Goal: Information Seeking & Learning: Find specific fact

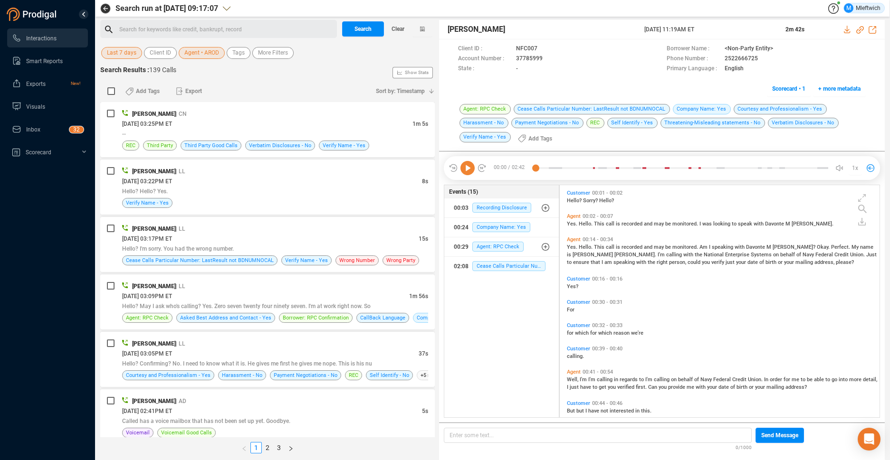
click at [209, 53] on span "Agent • AROD" at bounding box center [201, 53] width 35 height 12
click at [207, 55] on span "Agent • AROD" at bounding box center [201, 53] width 35 height 12
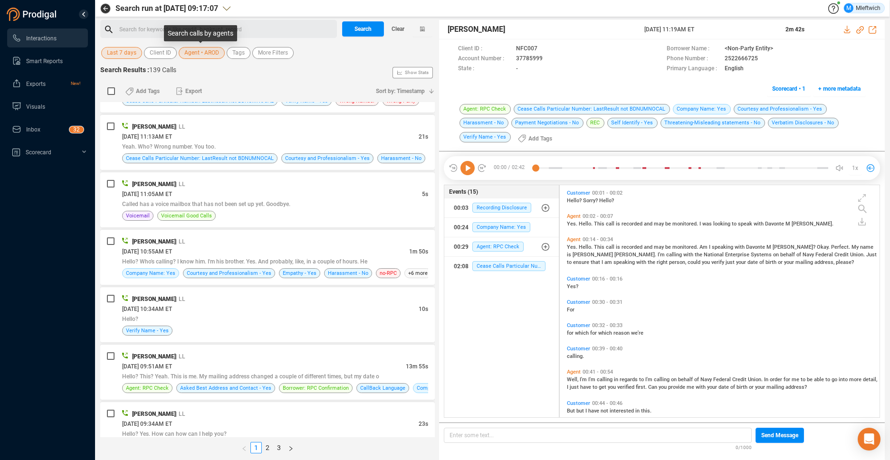
scroll to position [230, 315]
click at [205, 52] on span "Agent • AROD" at bounding box center [201, 53] width 35 height 12
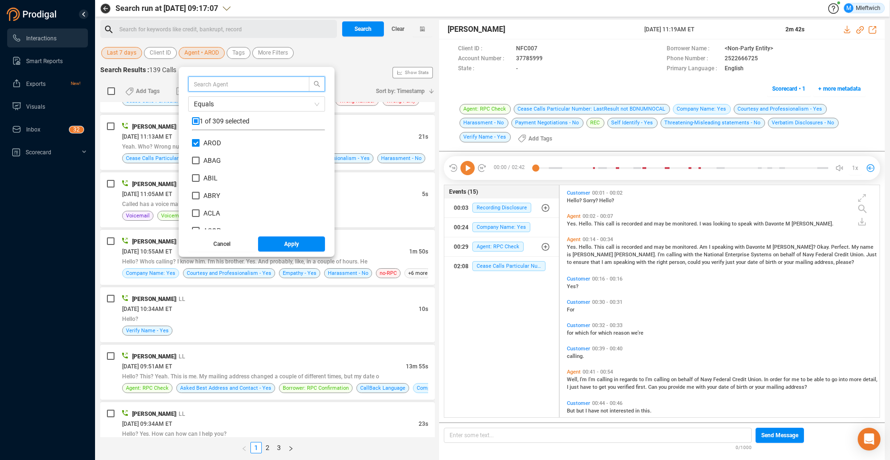
scroll to position [89, 128]
click at [194, 143] on input "AROD" at bounding box center [196, 143] width 8 height 8
checkbox input "false"
click at [228, 84] on input "text" at bounding box center [244, 84] width 101 height 10
type input "lspe"
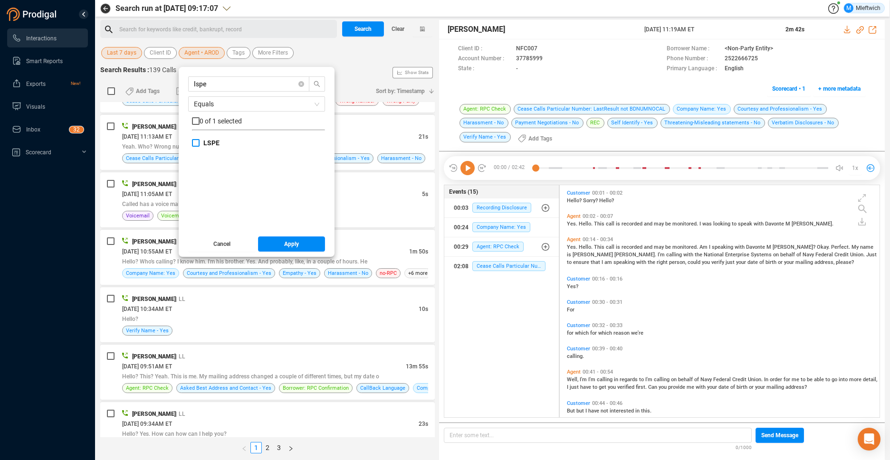
click at [196, 144] on input "LSPE" at bounding box center [196, 143] width 8 height 8
checkbox input "true"
click at [288, 244] on span "Apply" at bounding box center [291, 244] width 15 height 15
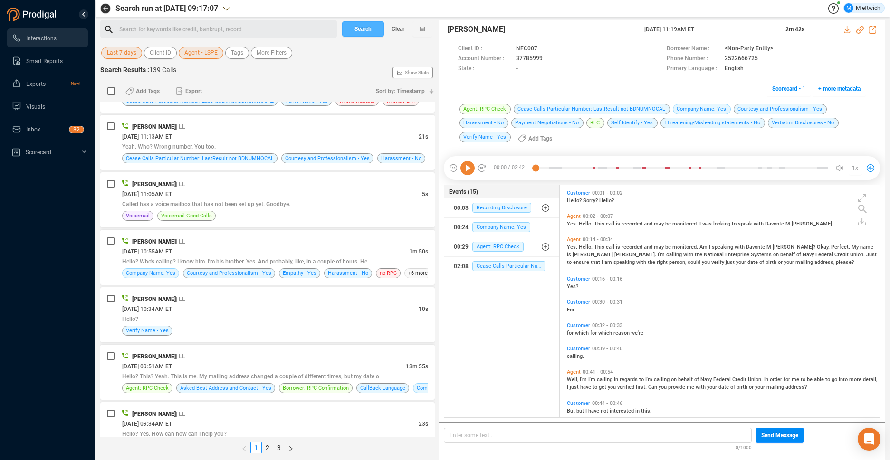
click at [364, 29] on span "Search" at bounding box center [362, 28] width 17 height 15
click at [364, 29] on div "Search Clear" at bounding box center [387, 29] width 95 height 18
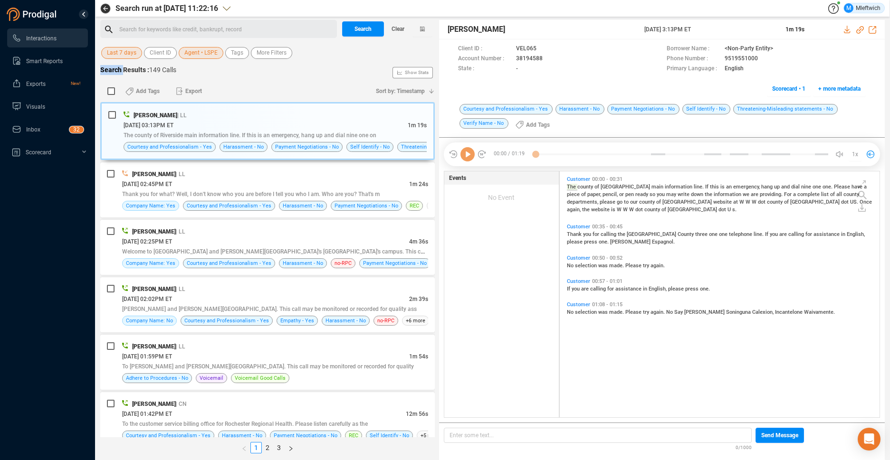
scroll to position [244, 315]
click at [277, 445] on link "3" at bounding box center [279, 448] width 10 height 10
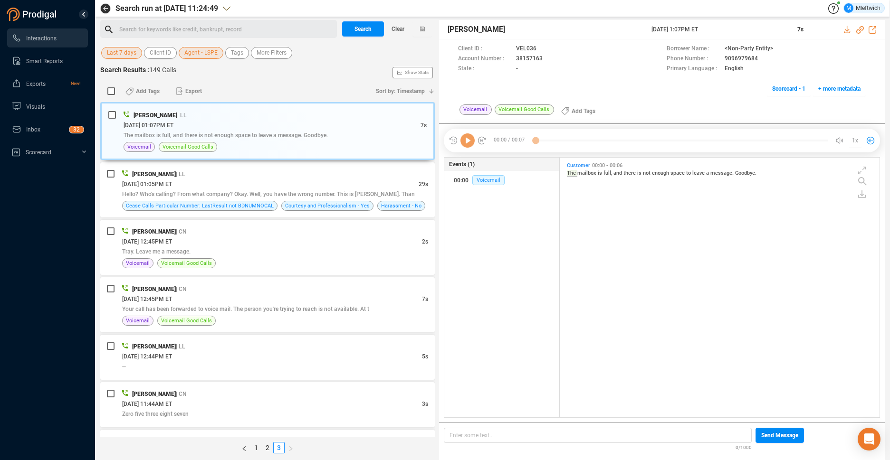
scroll to position [258, 315]
click at [355, 183] on div "[DATE] 01:05PM ET" at bounding box center [270, 184] width 296 height 10
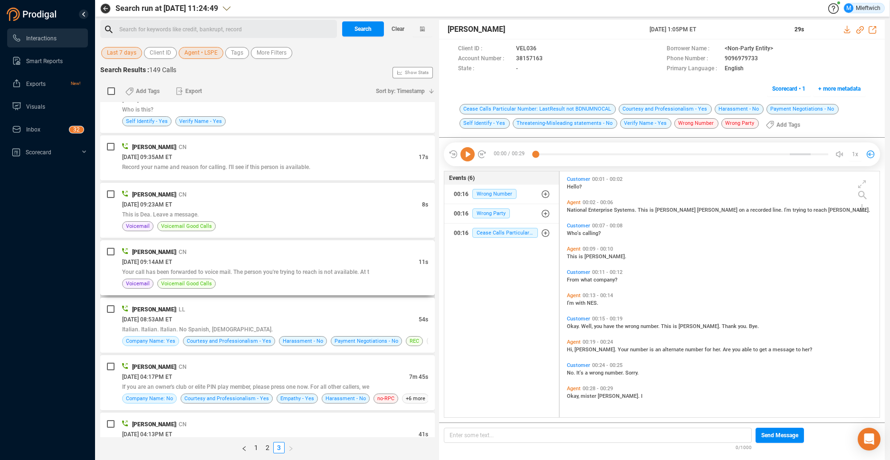
scroll to position [453, 0]
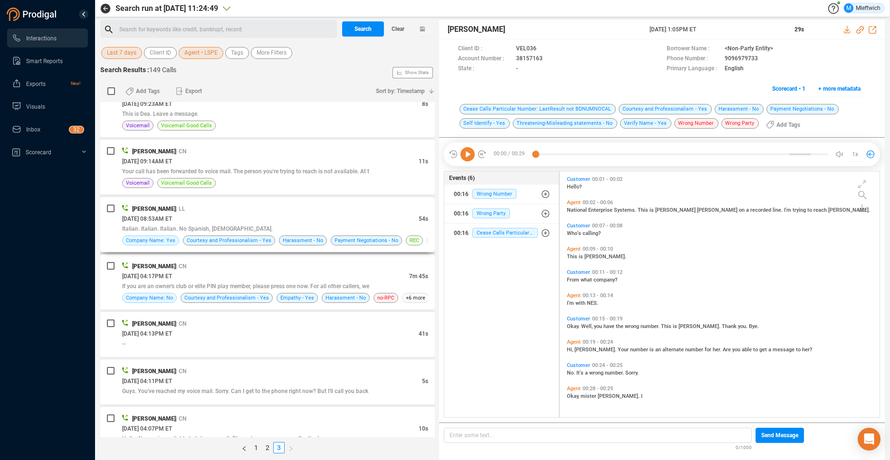
click at [362, 219] on div "[DATE] 08:53AM ET" at bounding box center [270, 219] width 296 height 10
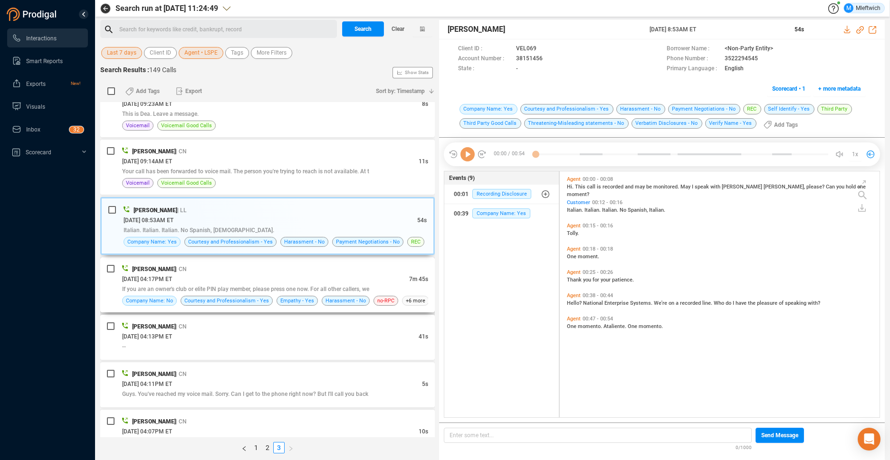
scroll to position [244, 315]
click at [354, 271] on div "[PERSON_NAME] | CN" at bounding box center [275, 269] width 306 height 10
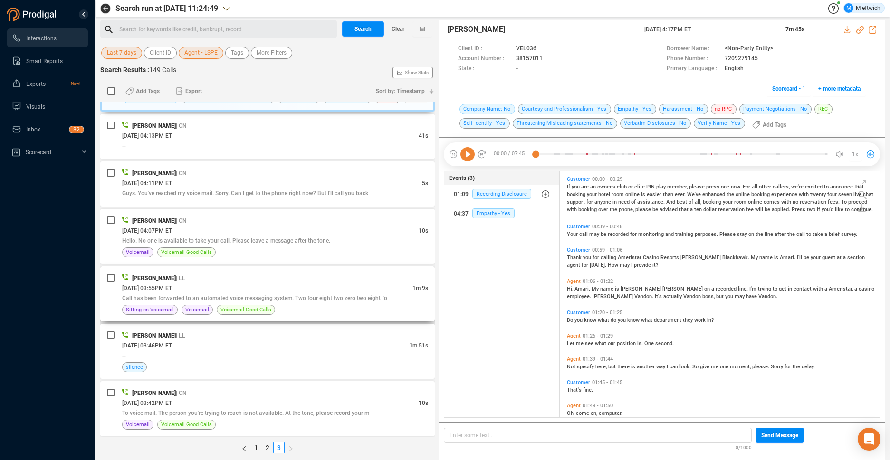
scroll to position [701, 0]
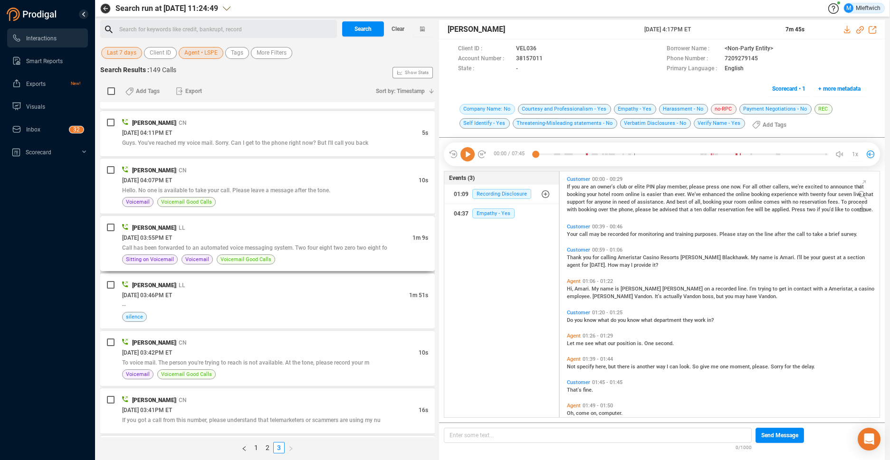
click at [358, 243] on div "Call has been forwarded to an automated voice messaging system. Two four eight …" at bounding box center [275, 248] width 306 height 10
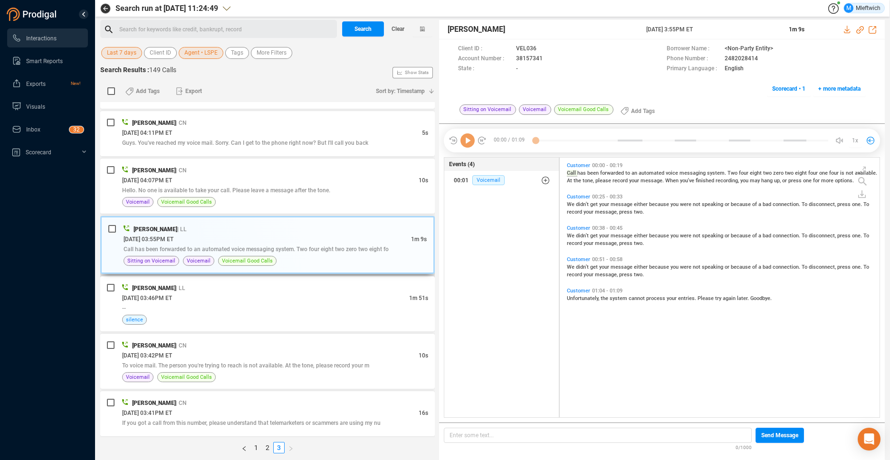
scroll to position [258, 315]
click at [348, 299] on div "[DATE] 03:46PM ET" at bounding box center [265, 298] width 287 height 10
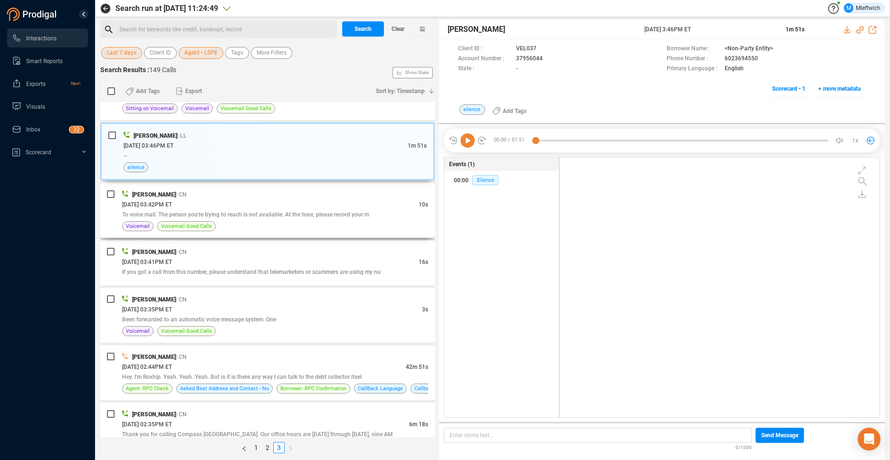
scroll to position [950, 0]
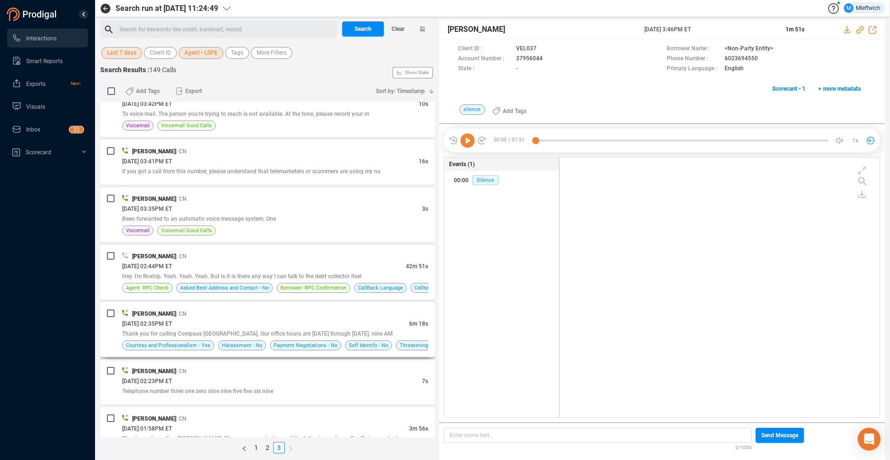
click at [366, 315] on div "[PERSON_NAME] | CN" at bounding box center [275, 314] width 306 height 10
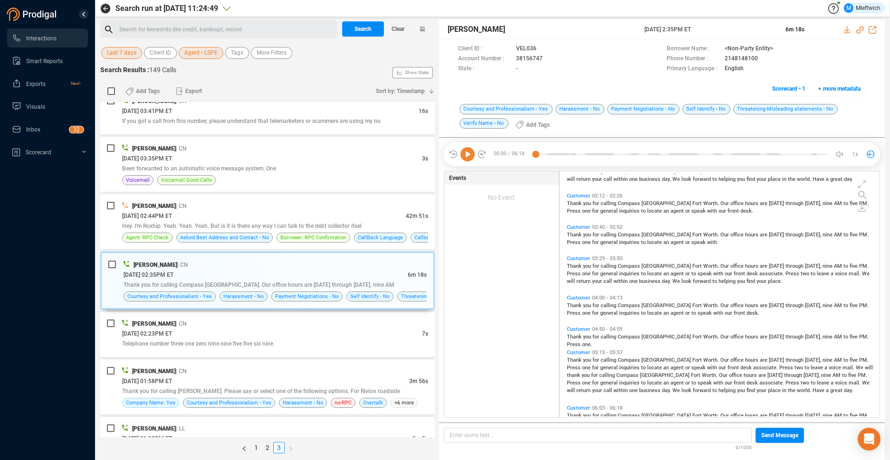
scroll to position [134, 0]
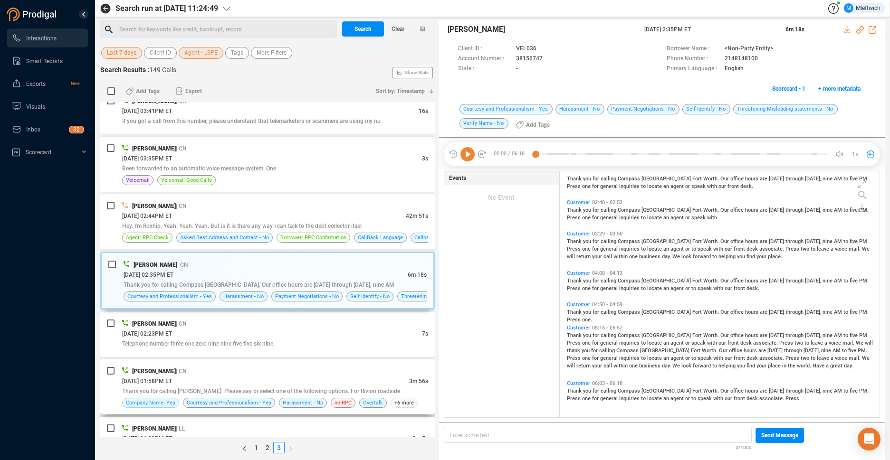
click at [377, 376] on div "[DATE] 01:58PM ET" at bounding box center [265, 381] width 287 height 10
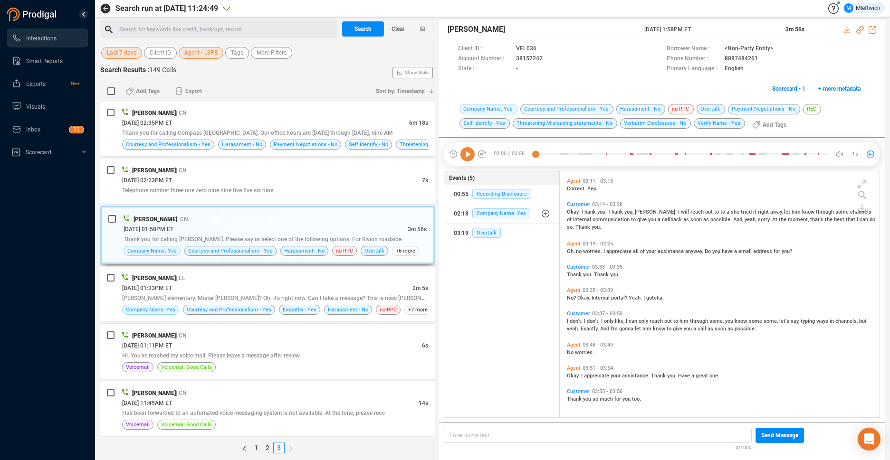
scroll to position [1199, 0]
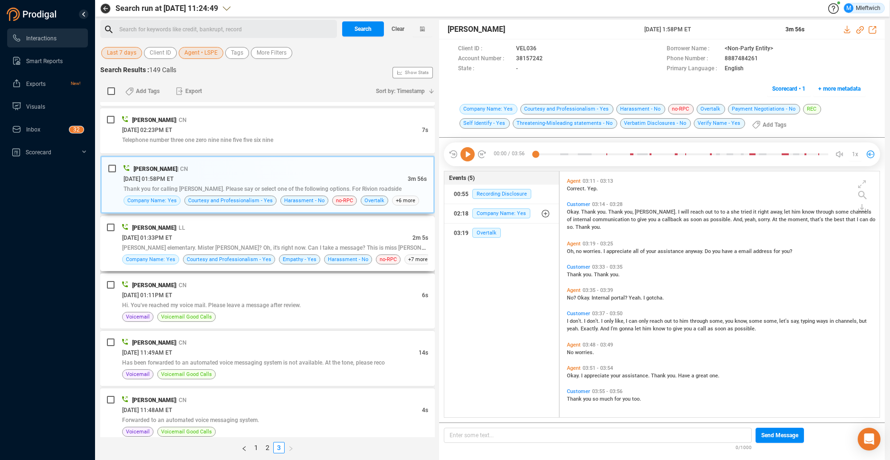
click at [375, 238] on div "[DATE] 01:33PM ET" at bounding box center [267, 238] width 290 height 10
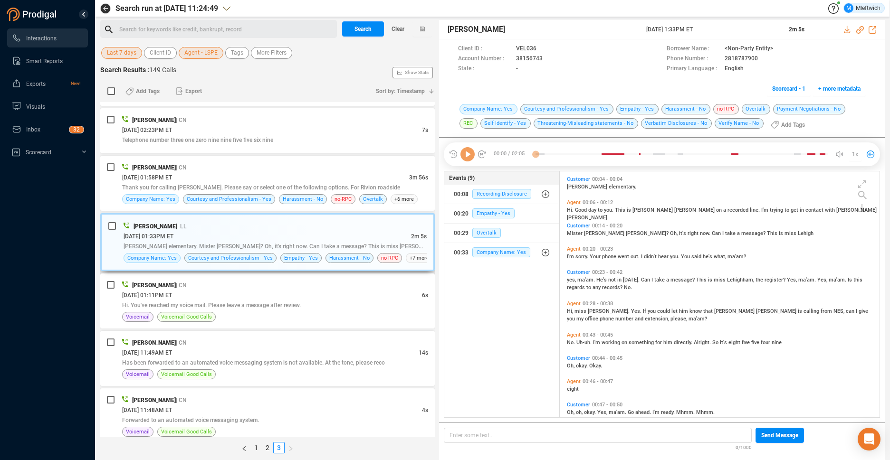
scroll to position [244, 315]
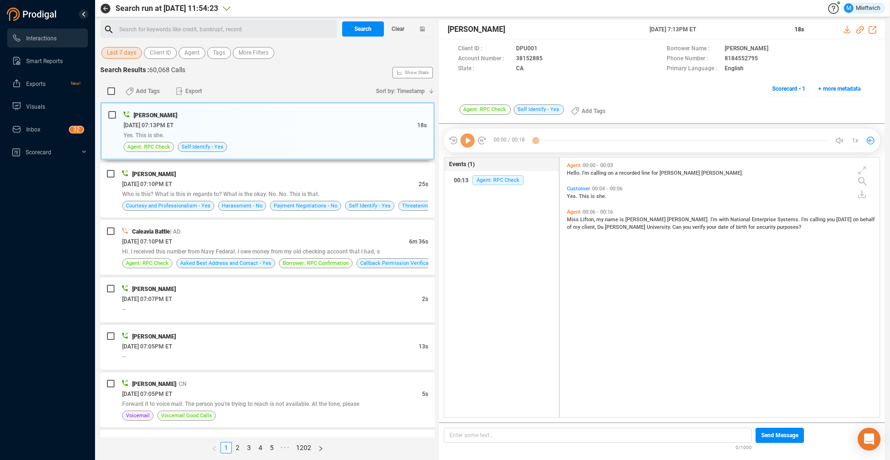
scroll to position [258, 315]
click at [188, 47] on div "Last 7 days Client ID Agent Tags More Filters" at bounding box center [267, 53] width 334 height 15
click at [188, 47] on span "Agent" at bounding box center [191, 53] width 15 height 12
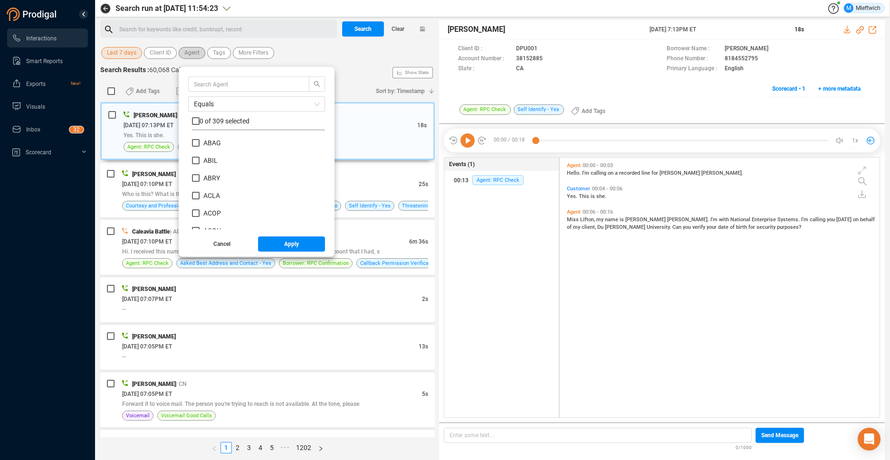
click at [188, 47] on span "Agent" at bounding box center [191, 53] width 15 height 12
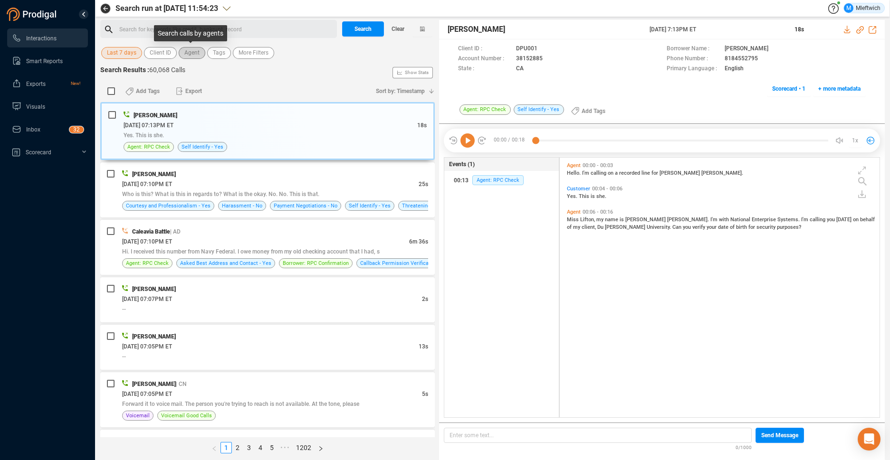
drag, startPoint x: 189, startPoint y: 49, endPoint x: 191, endPoint y: 53, distance: 4.9
click at [191, 52] on span "Agent" at bounding box center [191, 53] width 15 height 12
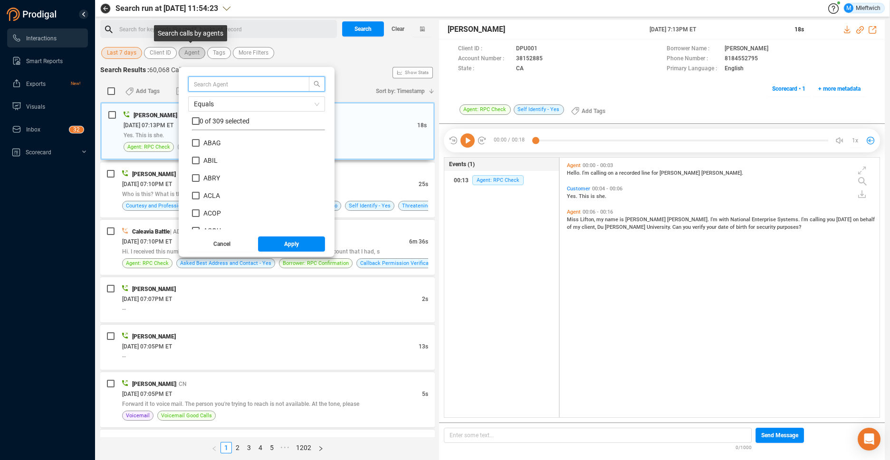
scroll to position [89, 128]
type input "lspe"
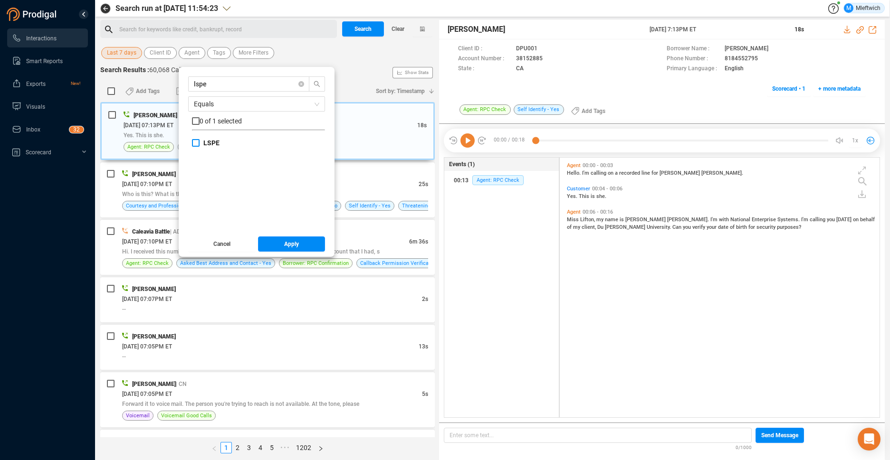
click at [200, 143] on span "LSPE" at bounding box center [212, 143] width 24 height 8
click at [200, 143] on input "LSPE" at bounding box center [196, 143] width 8 height 8
checkbox input "true"
click at [286, 243] on span "Apply" at bounding box center [291, 244] width 15 height 15
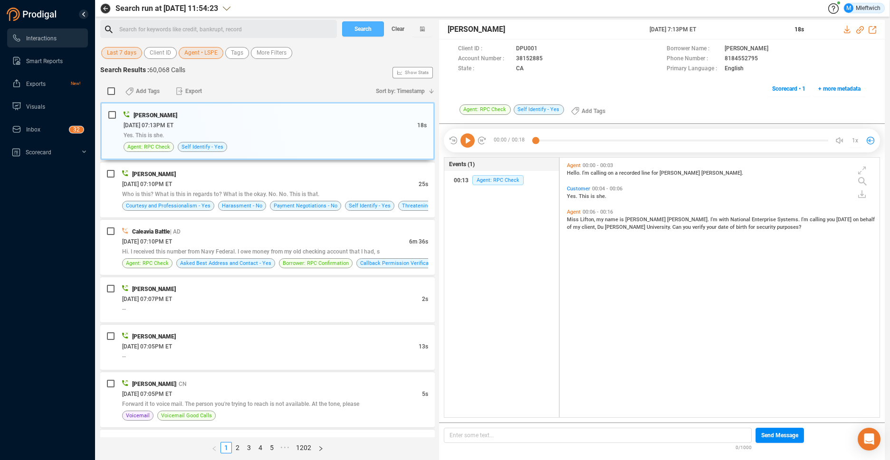
click at [372, 32] on span "Search" at bounding box center [362, 28] width 17 height 15
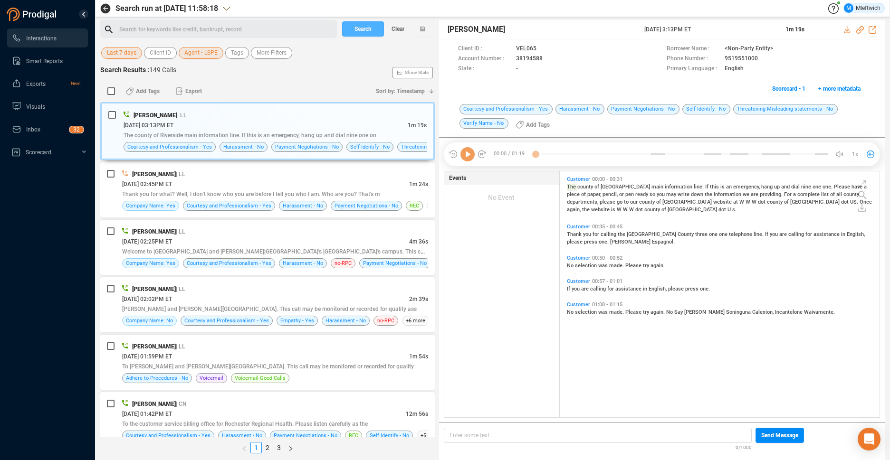
scroll to position [244, 315]
click at [281, 449] on link "3" at bounding box center [279, 448] width 10 height 10
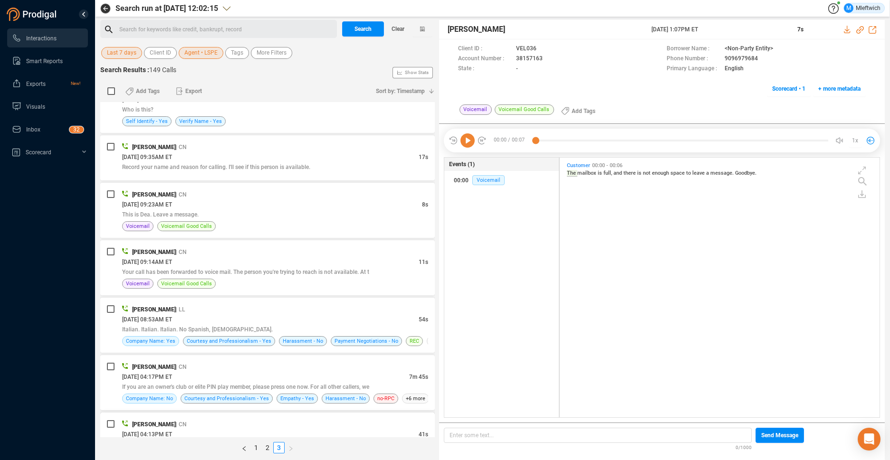
scroll to position [503, 0]
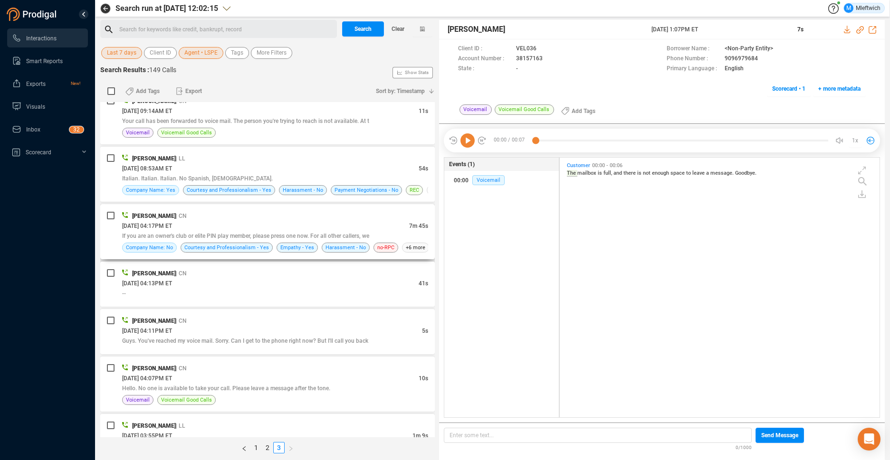
click at [349, 229] on div "[DATE] 04:17PM ET" at bounding box center [265, 226] width 287 height 10
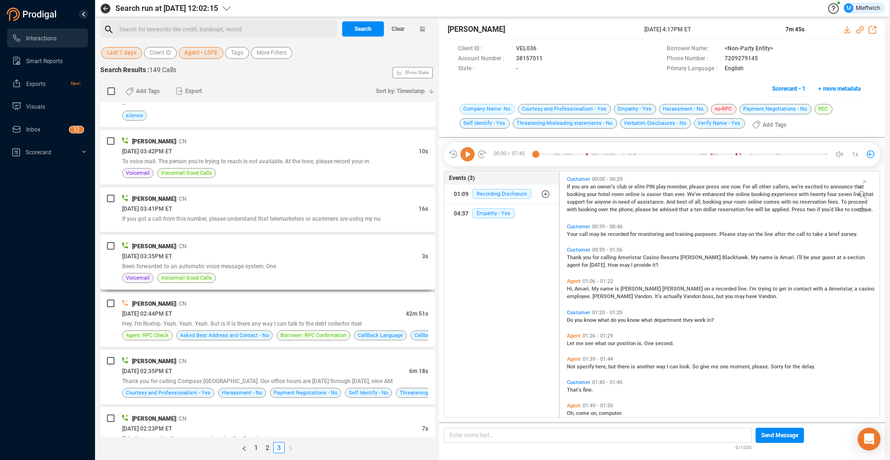
scroll to position [1003, 0]
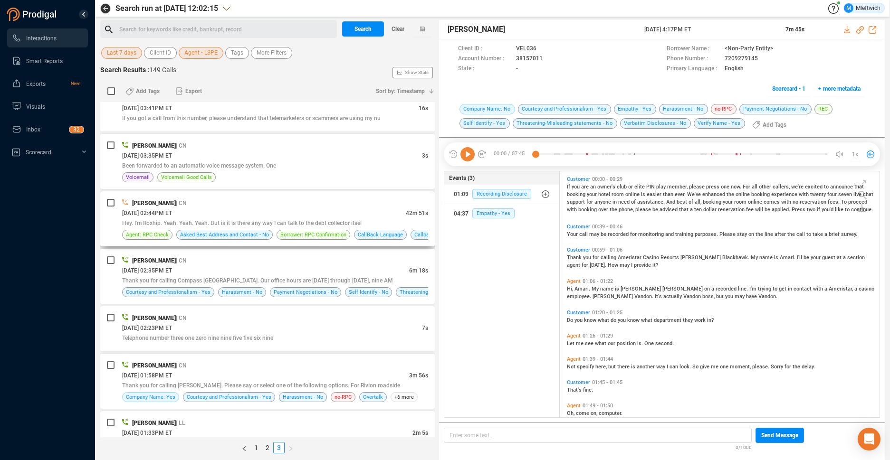
click at [288, 222] on span "Hey. I'm Roxhip. Yeah. Yeah. Yeah. But is it is there any way I can talk to the…" at bounding box center [241, 223] width 239 height 7
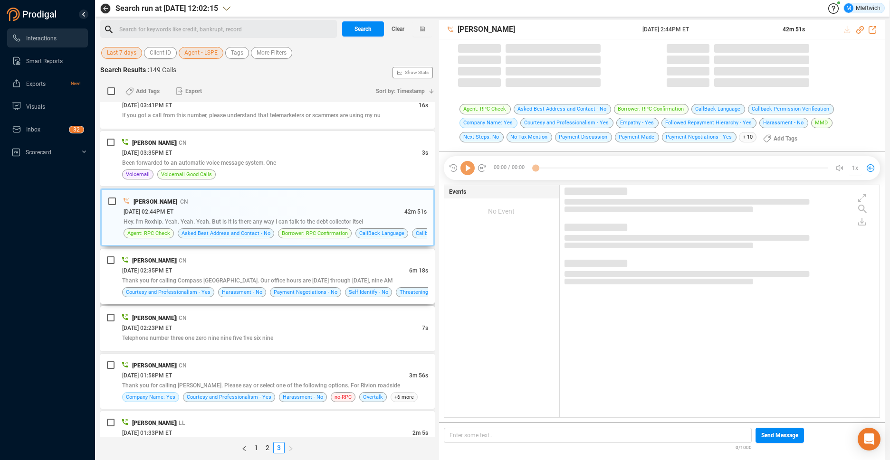
scroll to position [1001, 0]
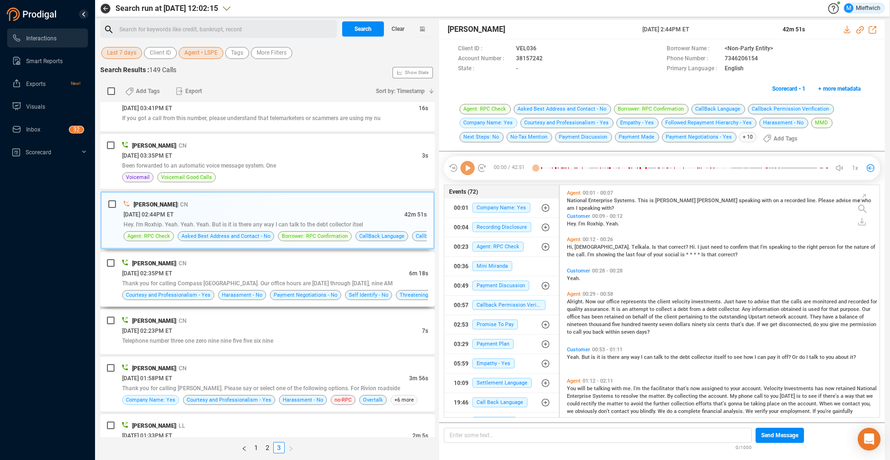
click at [292, 272] on div "[DATE] 02:35PM ET" at bounding box center [265, 273] width 287 height 10
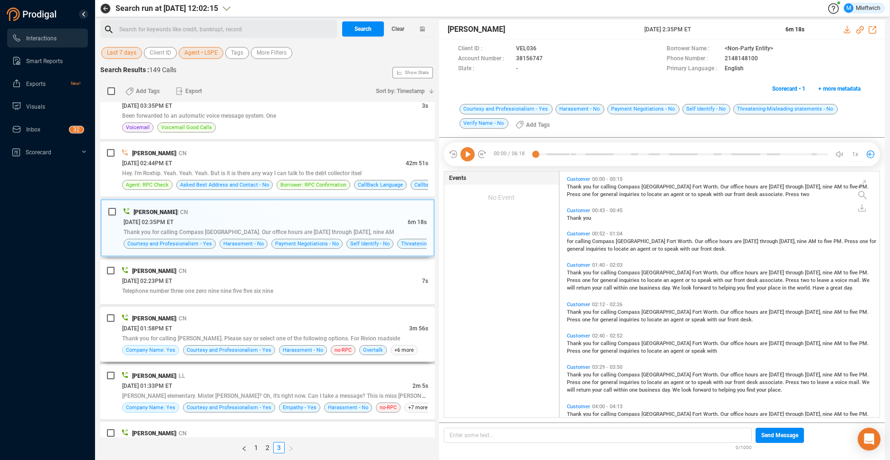
scroll to position [1151, 0]
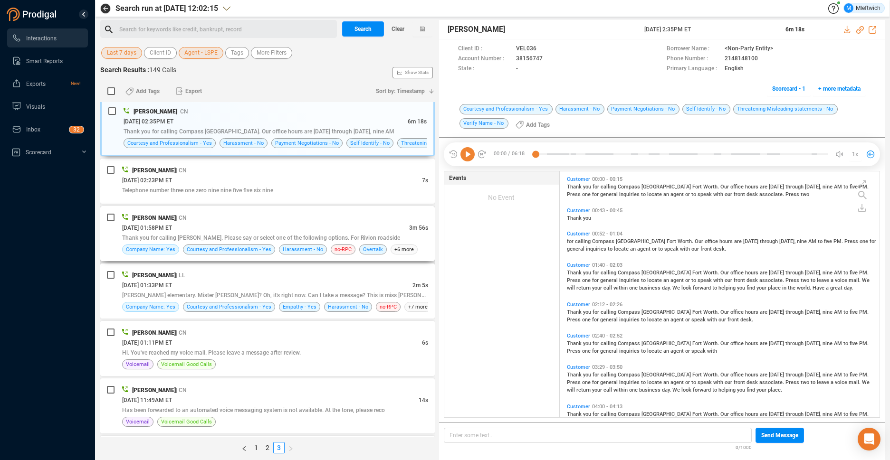
click at [308, 240] on span "Thank you for calling [PERSON_NAME]. Please say or select one of the following …" at bounding box center [261, 238] width 278 height 7
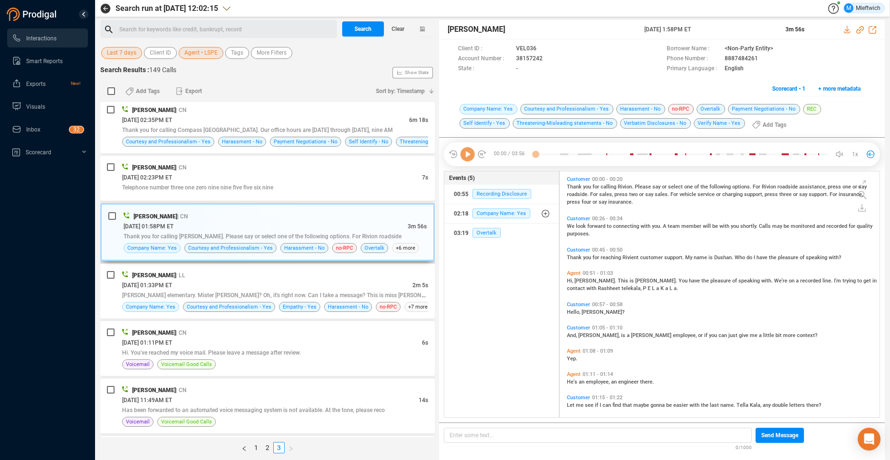
scroll to position [244, 315]
click at [298, 277] on div "[PERSON_NAME] | LL" at bounding box center [275, 275] width 306 height 10
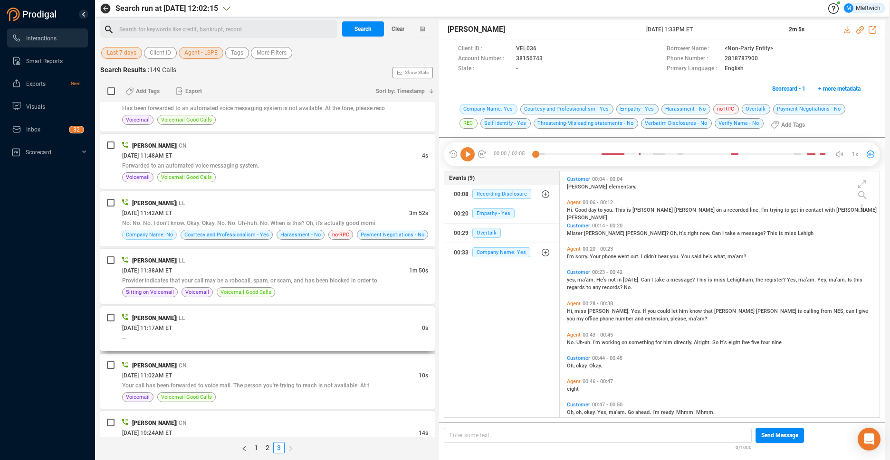
scroll to position [1503, 0]
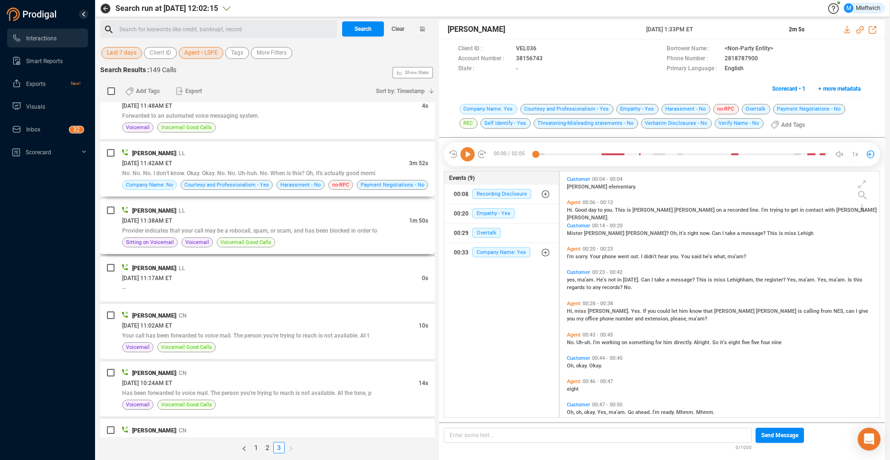
drag, startPoint x: 336, startPoint y: 167, endPoint x: 410, endPoint y: 226, distance: 94.3
click at [341, 173] on div "[PERSON_NAME] | LL [DATE] 11:42AM ET 3m 52s No. No. No. I don't know. Okay. Oka…" at bounding box center [275, 169] width 306 height 42
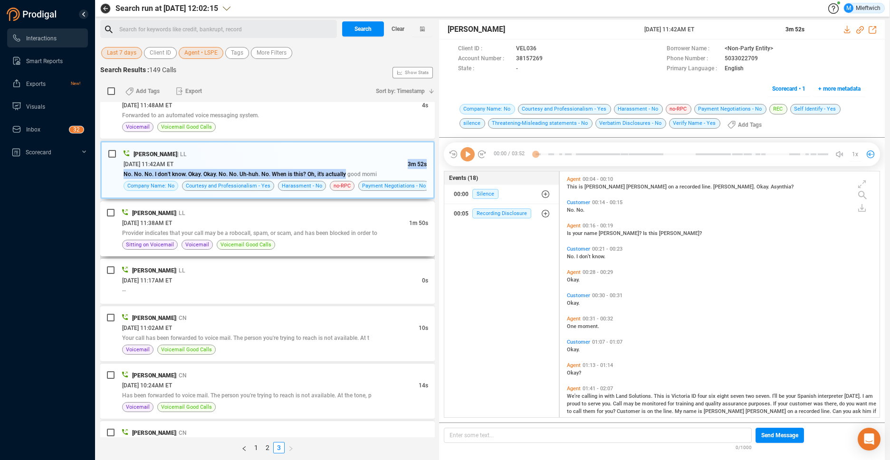
scroll to position [244, 315]
click at [325, 231] on span "Provider indicates that your call may be a robocall, spam, or scam, and has bee…" at bounding box center [249, 233] width 255 height 7
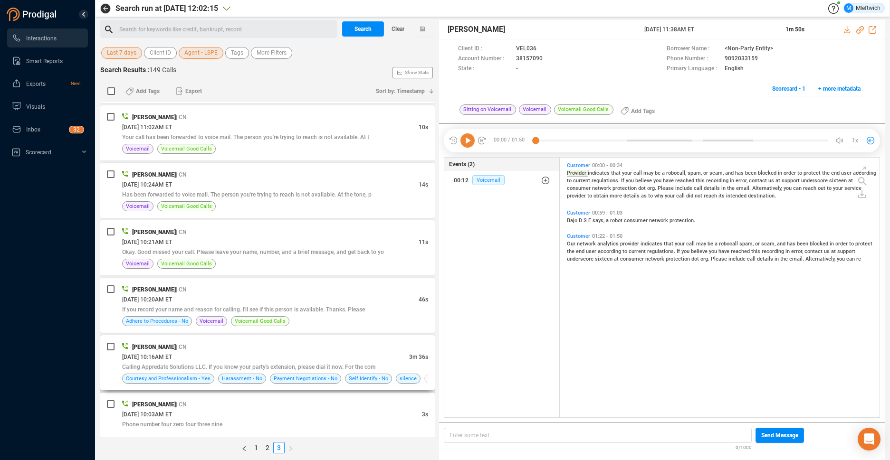
scroll to position [1803, 0]
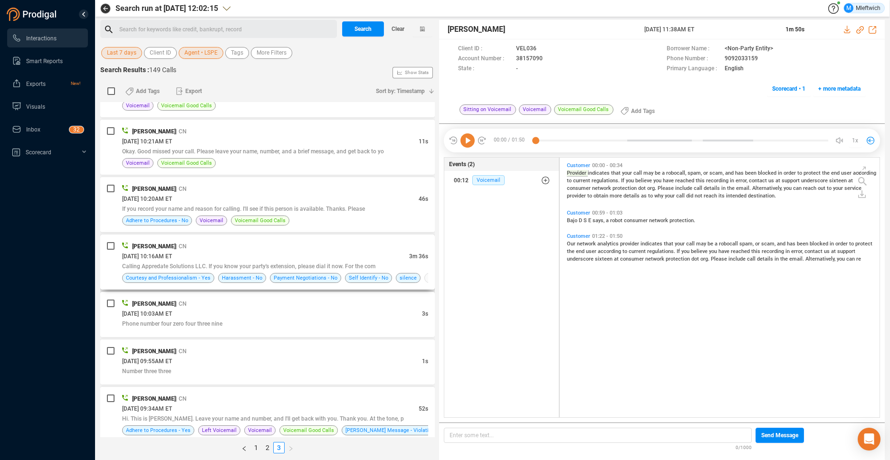
click at [322, 256] on div "[DATE] 10:16AM ET" at bounding box center [265, 256] width 287 height 10
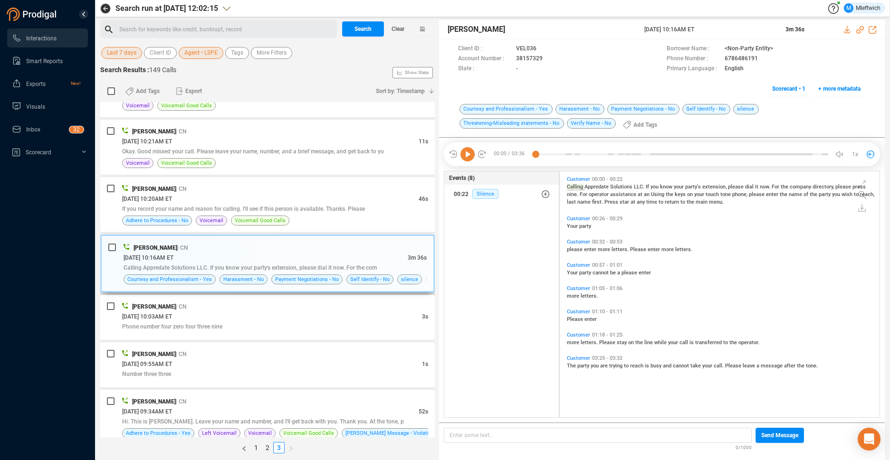
scroll to position [1901, 0]
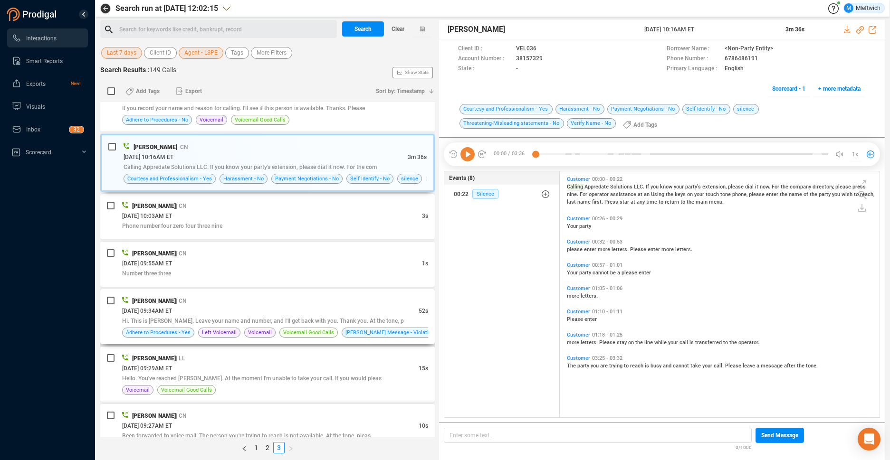
click at [309, 305] on div "[PERSON_NAME] | CN" at bounding box center [275, 301] width 306 height 10
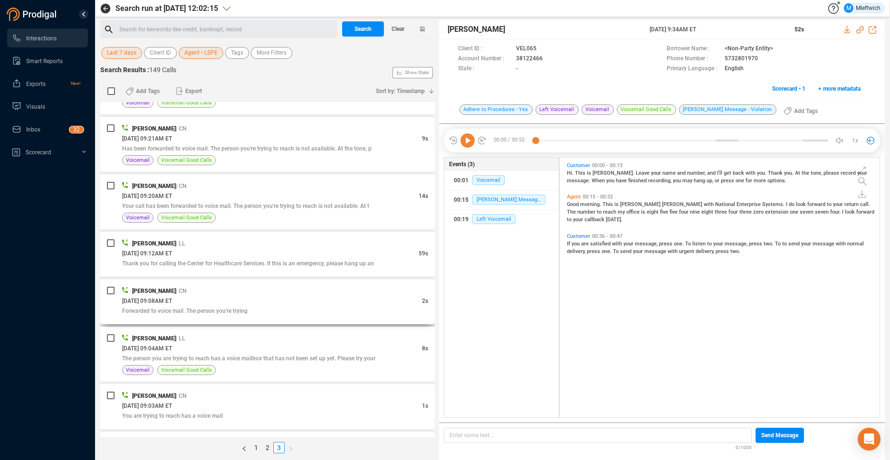
scroll to position [2355, 0]
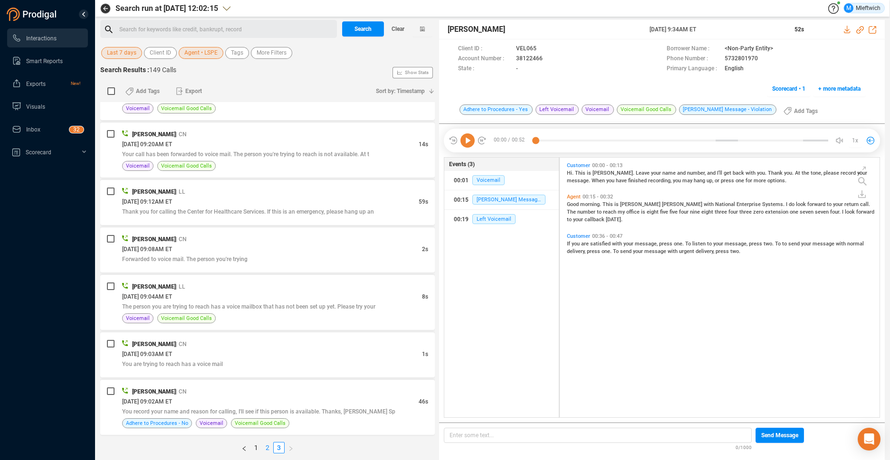
click at [267, 447] on link "2" at bounding box center [267, 448] width 10 height 10
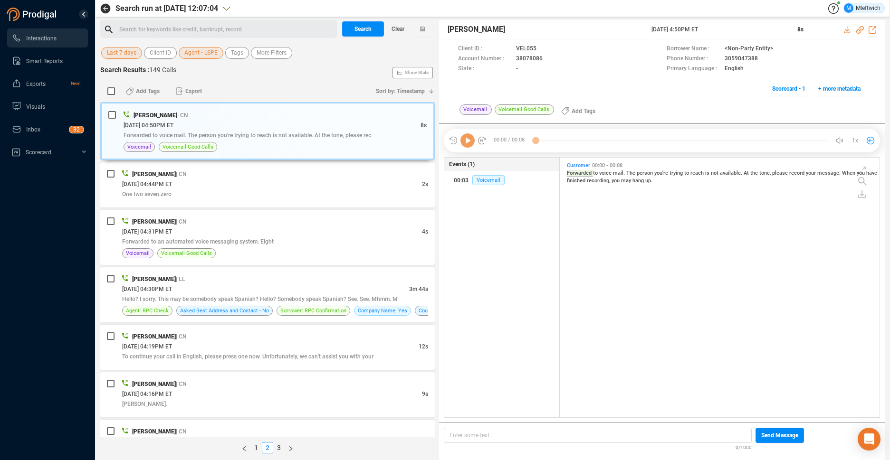
scroll to position [258, 315]
click at [276, 304] on div "Hello? I sorry. This may be somebody speak Spanish? Hello? Somebody speak Spani…" at bounding box center [275, 299] width 306 height 10
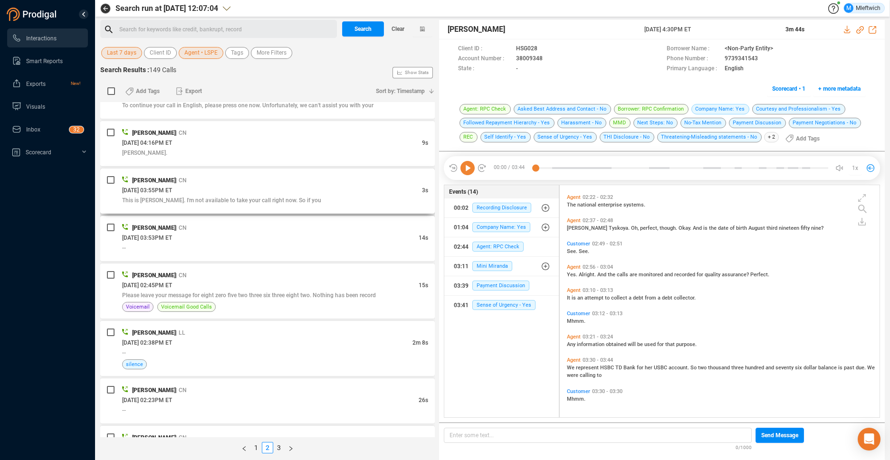
scroll to position [352, 0]
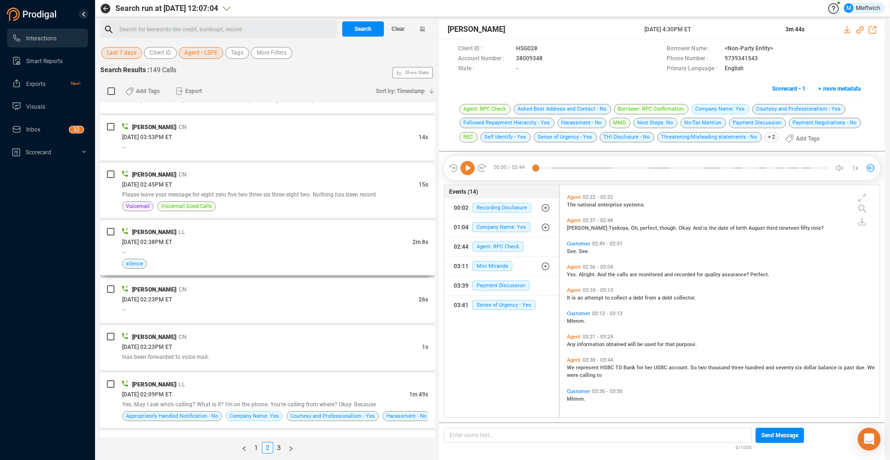
click at [376, 259] on div "silence" at bounding box center [275, 264] width 306 height 10
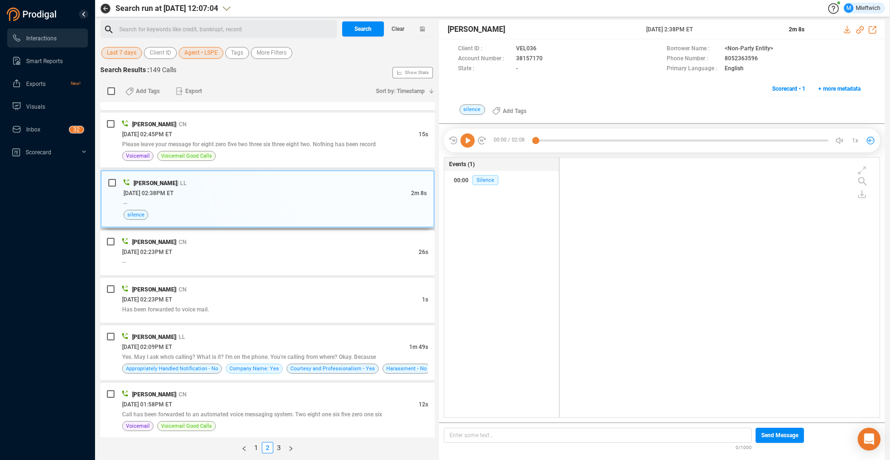
scroll to position [500, 0]
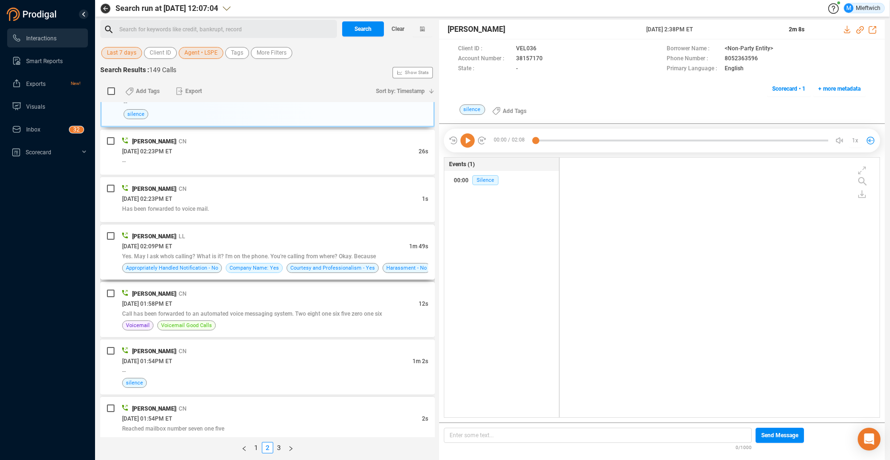
click at [374, 258] on span "Yes. May I ask who's calling? What is it? I'm on the phone. You're calling from…" at bounding box center [249, 256] width 254 height 7
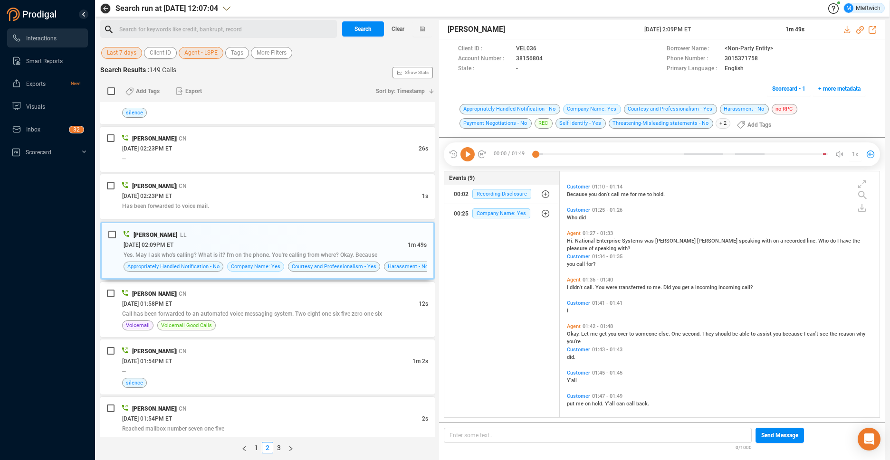
scroll to position [223, 0]
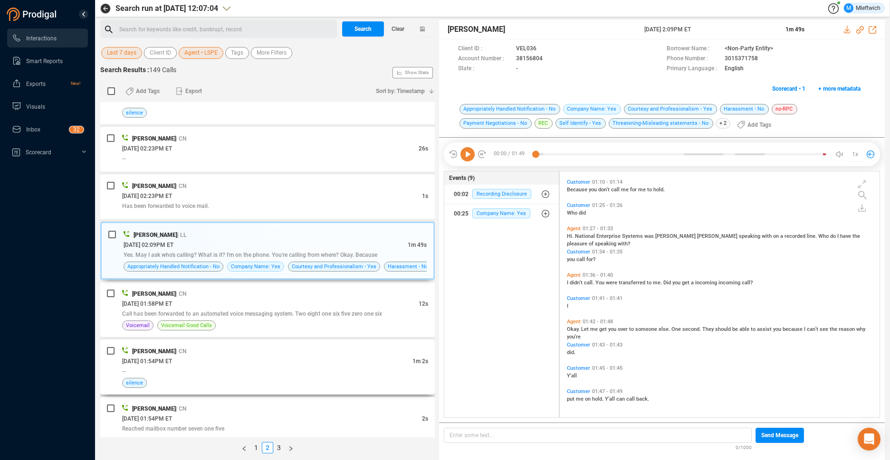
click at [292, 356] on div "[PERSON_NAME] | CN" at bounding box center [275, 351] width 306 height 10
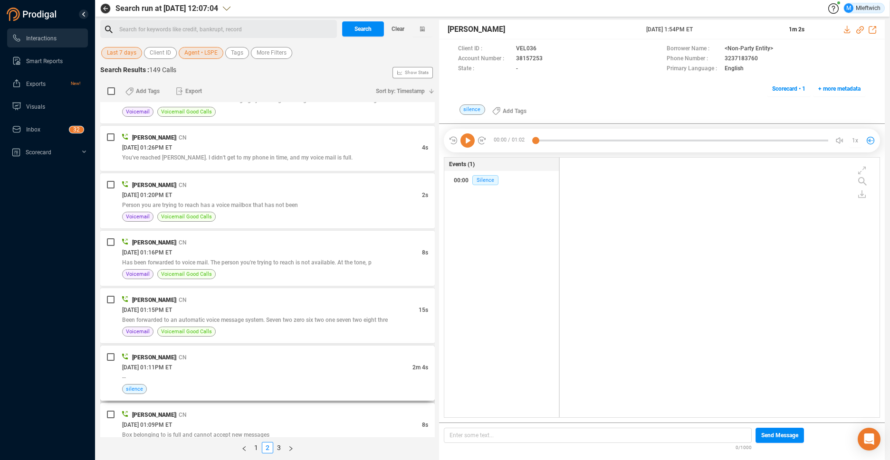
scroll to position [2392, 0]
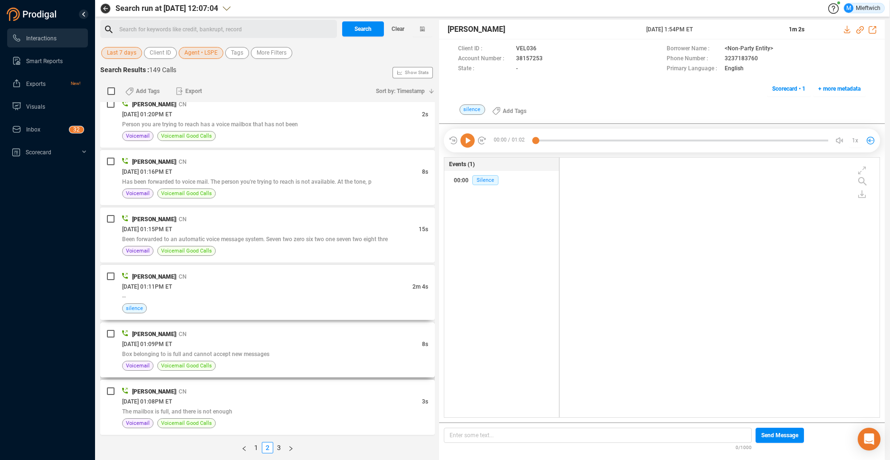
drag, startPoint x: 372, startPoint y: 280, endPoint x: 403, endPoint y: 332, distance: 60.5
click at [374, 287] on div "[PERSON_NAME] | CN [DATE] 01:11PM ET 2m 4s -- silence" at bounding box center [275, 293] width 306 height 42
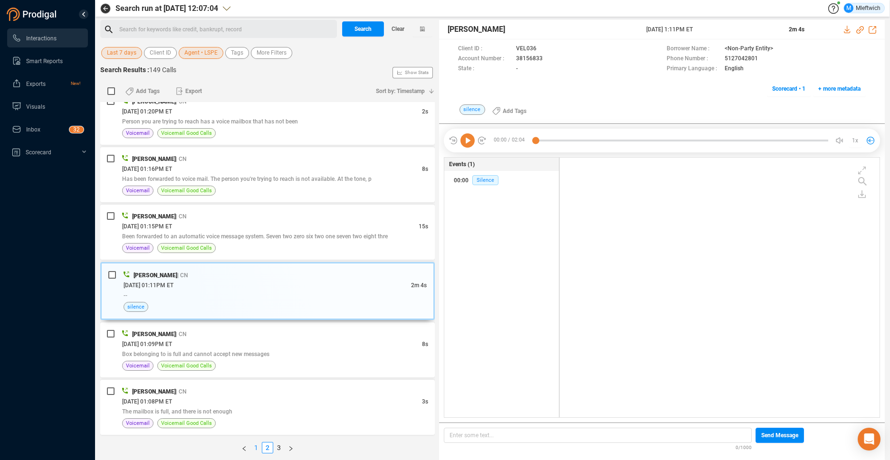
click at [255, 448] on link "1" at bounding box center [256, 448] width 10 height 10
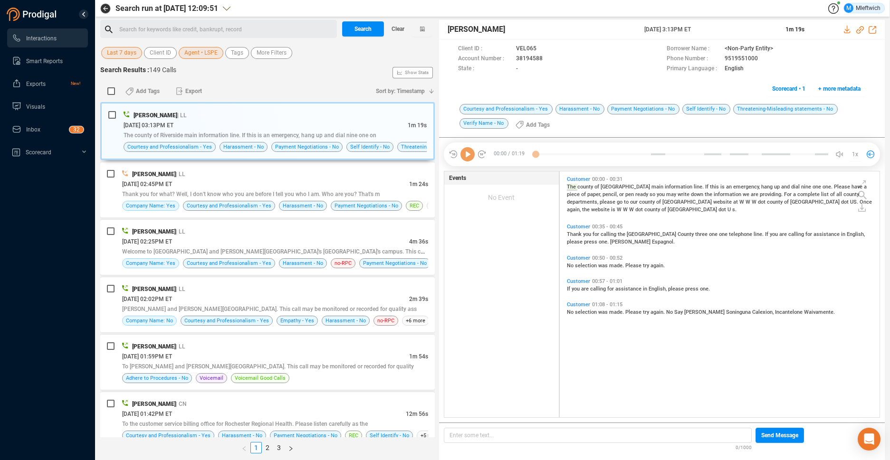
scroll to position [3, 5]
click at [282, 123] on div "[DATE] 03:13PM ET" at bounding box center [266, 125] width 284 height 10
click at [320, 190] on div "Thank you for what? Well, I don't know who you are before I tell you who I am. …" at bounding box center [275, 194] width 306 height 10
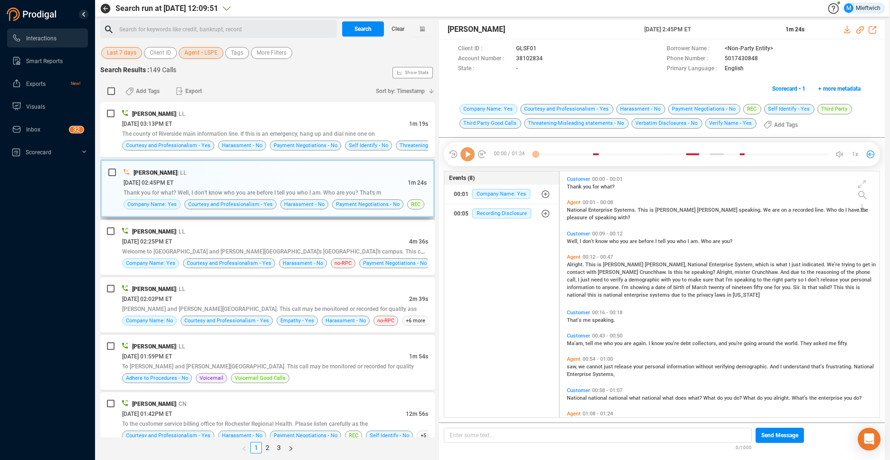
scroll to position [244, 315]
click at [548, 57] on icon at bounding box center [549, 59] width 5 height 6
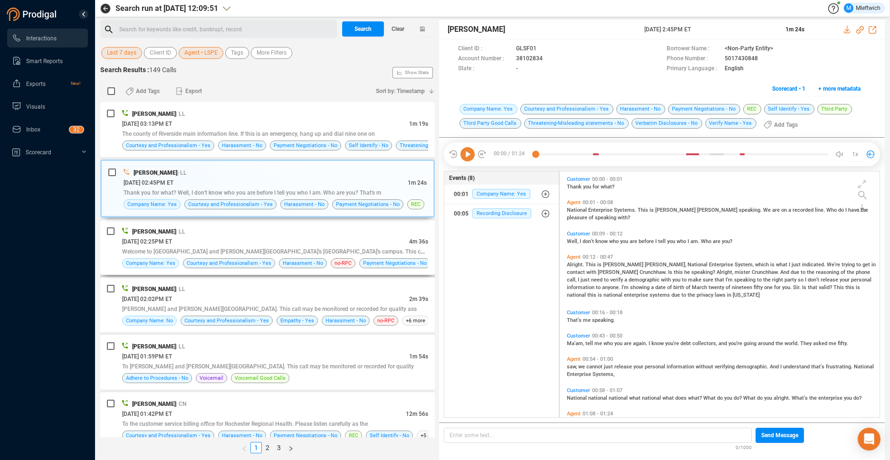
drag, startPoint x: 382, startPoint y: 237, endPoint x: 382, endPoint y: 243, distance: 6.2
click at [382, 238] on div "[DATE] 02:25PM ET" at bounding box center [265, 242] width 287 height 10
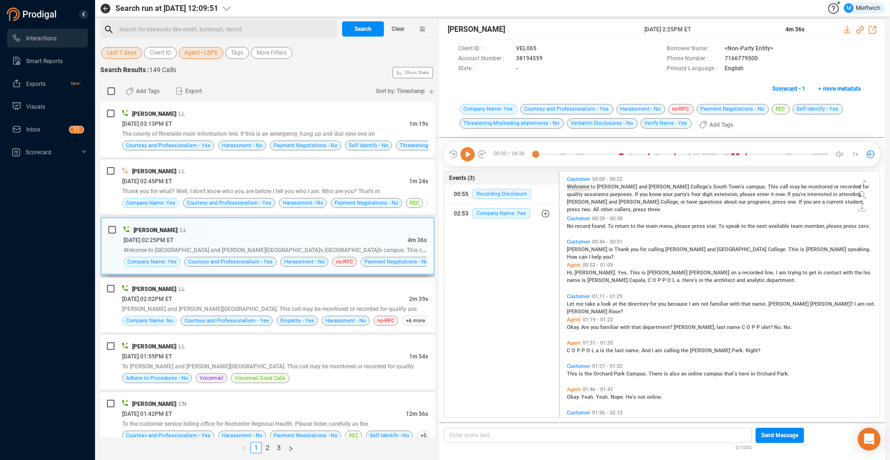
click at [367, 239] on div "[DATE] 02:25PM ET" at bounding box center [266, 240] width 284 height 10
click at [345, 296] on div "[DATE] 02:02PM ET" at bounding box center [265, 299] width 287 height 10
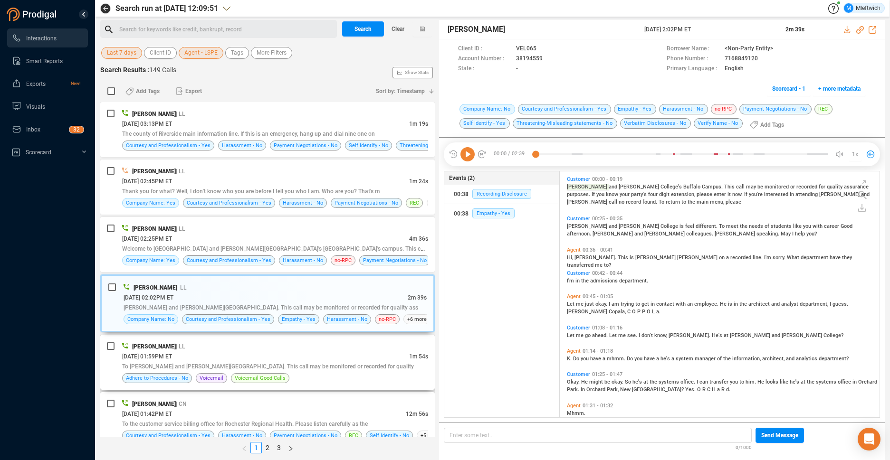
click at [332, 363] on span "To [PERSON_NAME] and [PERSON_NAME][GEOGRAPHIC_DATA]. This call may be monitored…" at bounding box center [268, 366] width 292 height 7
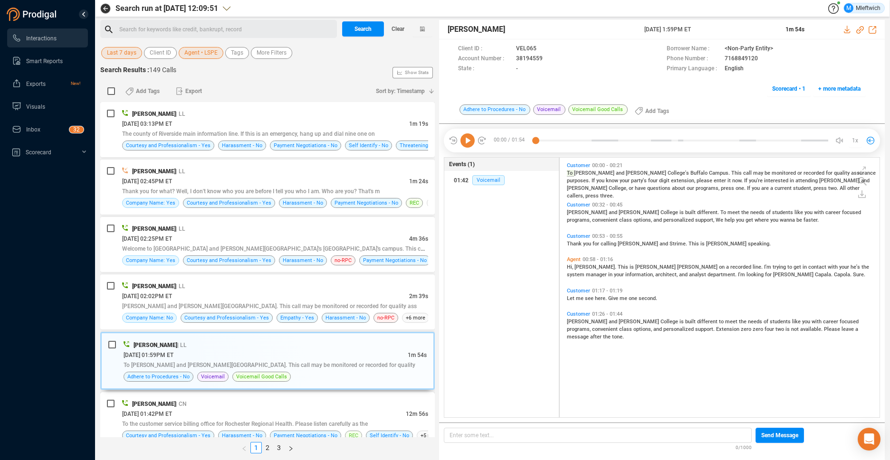
scroll to position [100, 0]
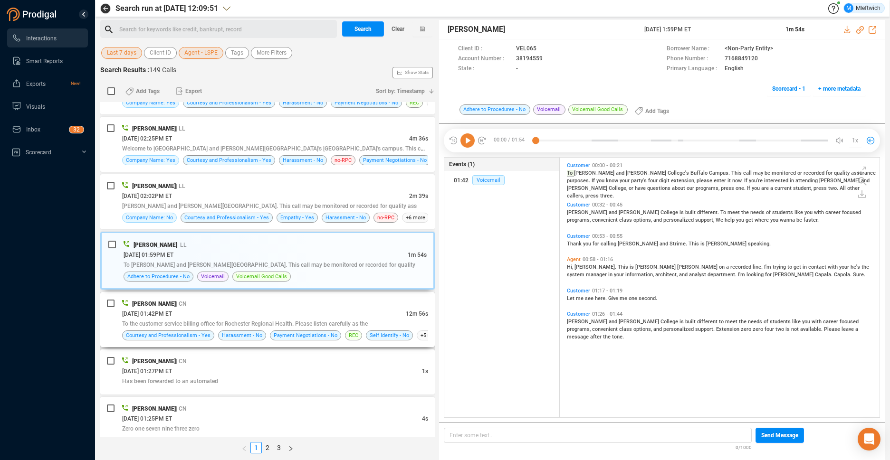
click at [375, 305] on div "[PERSON_NAME] | CN" at bounding box center [275, 304] width 306 height 10
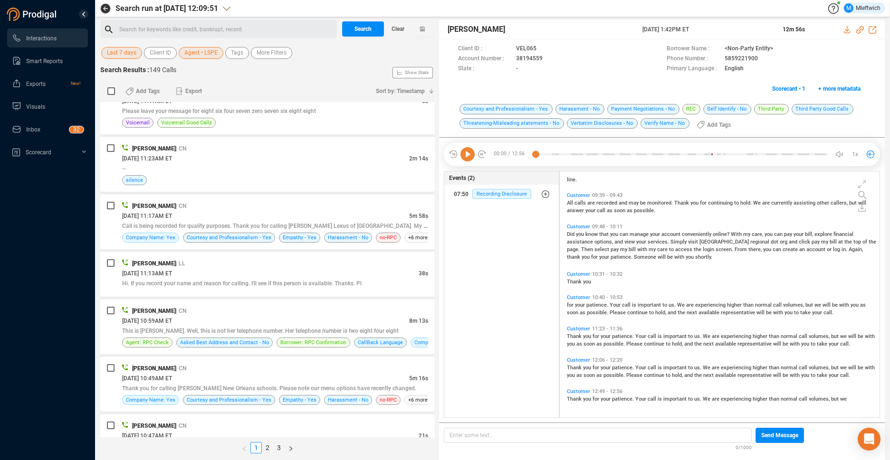
scroll to position [793, 0]
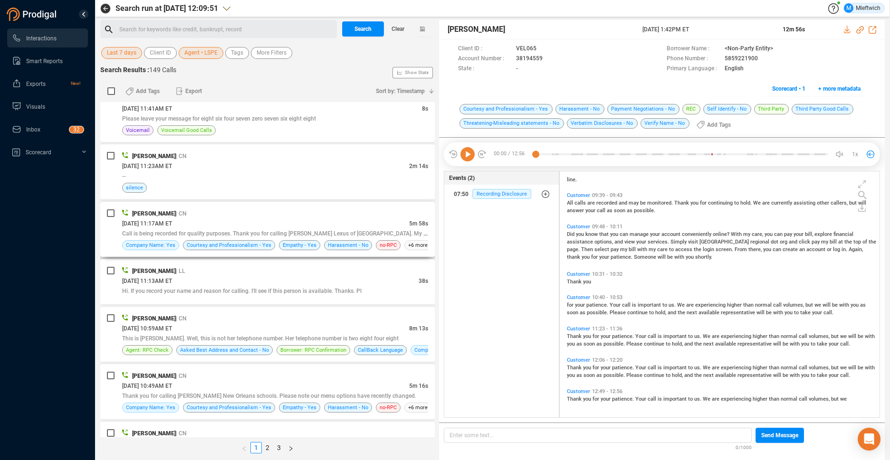
click at [402, 222] on div "[DATE] 11:17AM ET" at bounding box center [265, 224] width 287 height 10
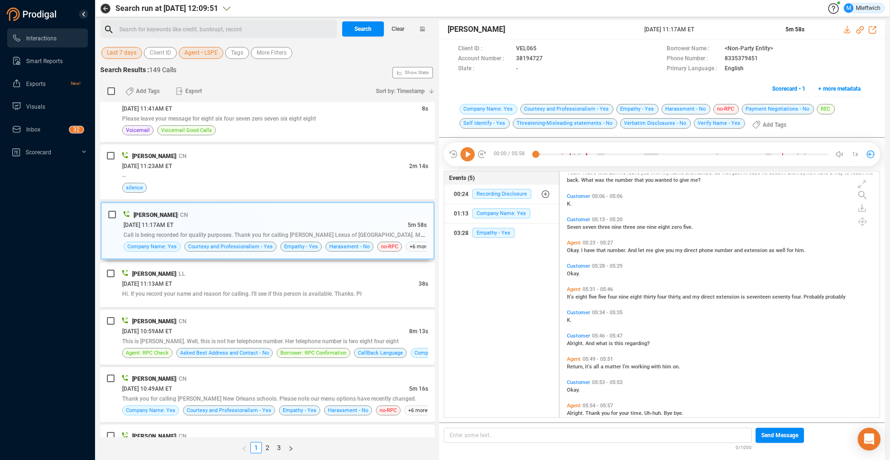
scroll to position [865, 0]
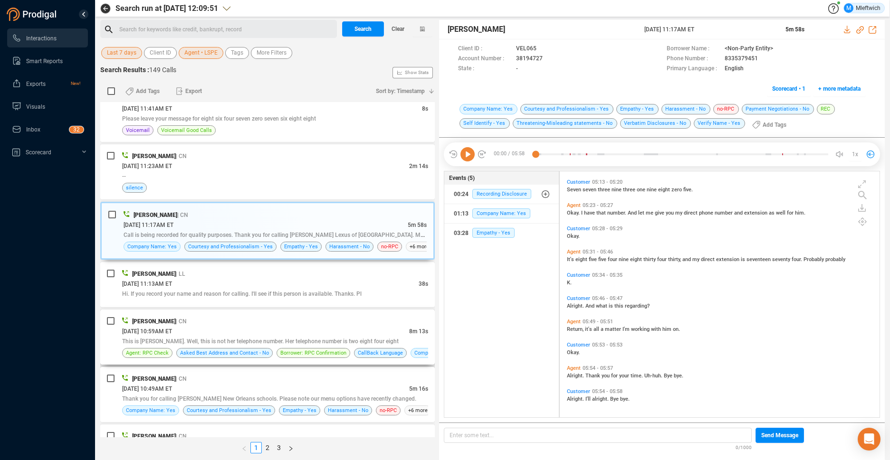
click at [366, 340] on span "This is [PERSON_NAME]. Well, this is not her telephone number. Her telephone nu…" at bounding box center [260, 341] width 277 height 7
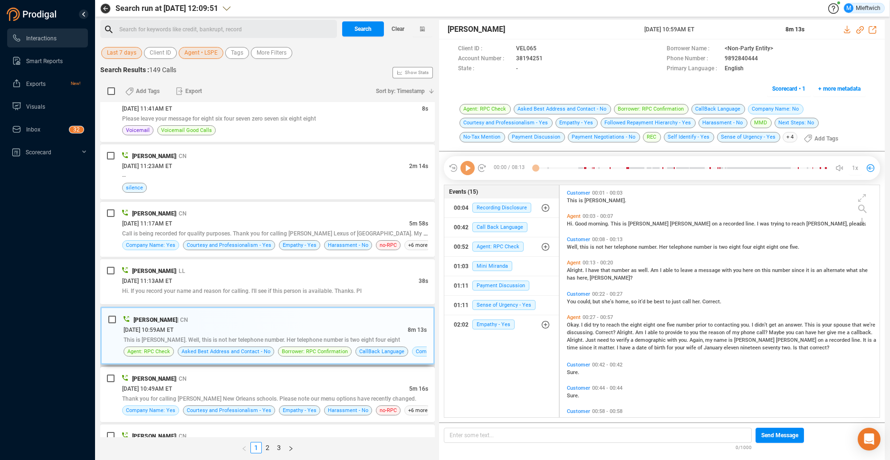
scroll to position [230, 315]
click at [365, 343] on span "This is [PERSON_NAME]. Well, this is not her telephone number. Her telephone nu…" at bounding box center [262, 340] width 277 height 7
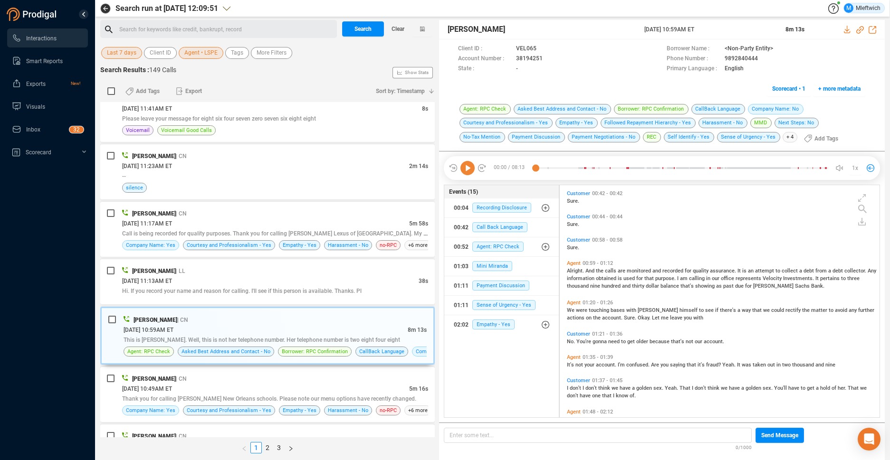
scroll to position [275, 0]
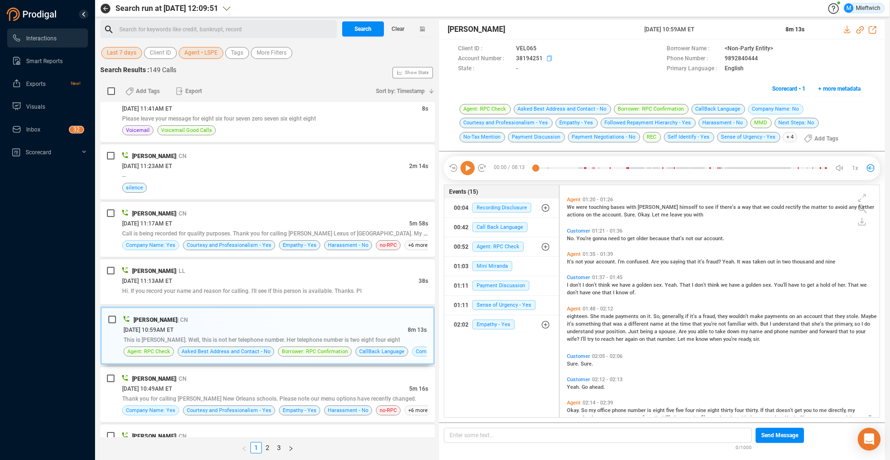
click at [549, 59] on icon at bounding box center [551, 60] width 8 height 8
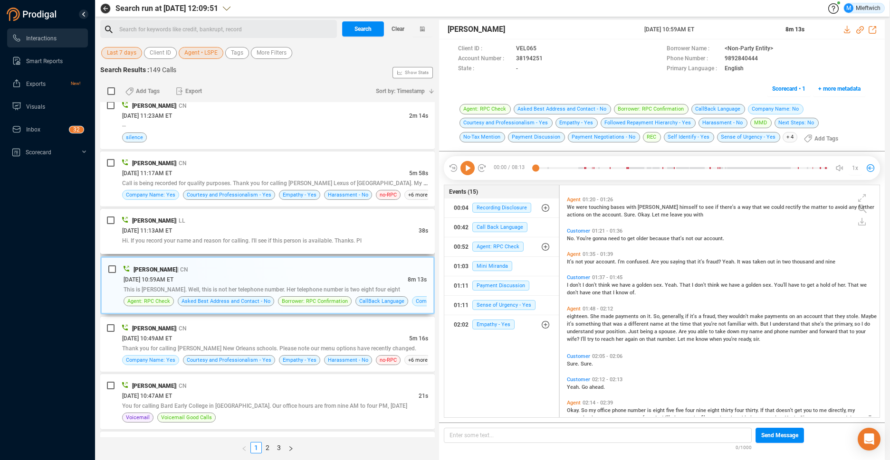
scroll to position [890, 0]
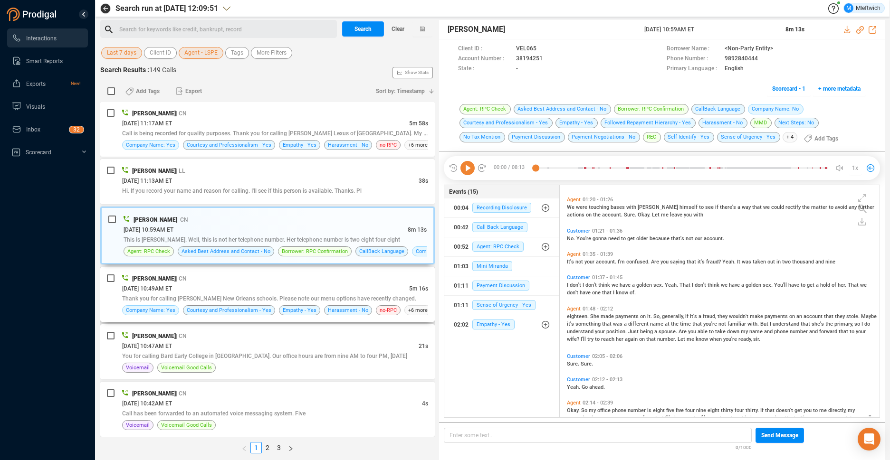
click at [330, 294] on div "Thank you for calling [PERSON_NAME] New Orleans schools. Please note our menu o…" at bounding box center [275, 299] width 306 height 10
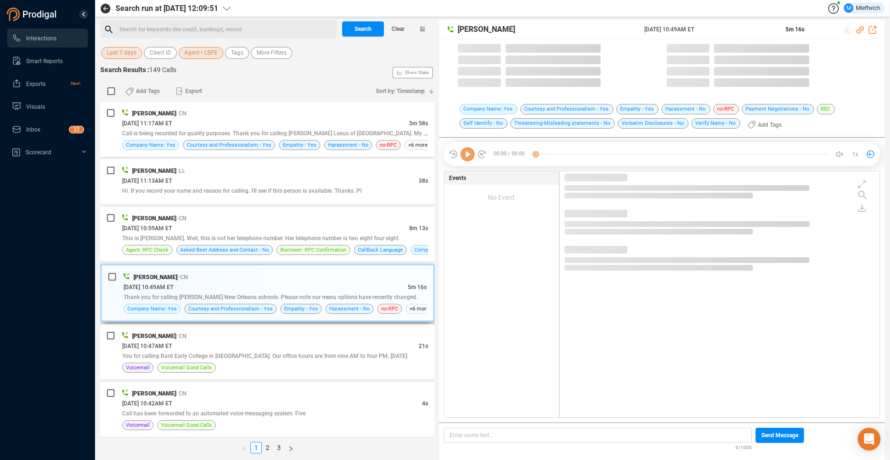
click at [330, 294] on span "Thank you for calling [PERSON_NAME] New Orleans schools. Please note our menu o…" at bounding box center [271, 297] width 294 height 7
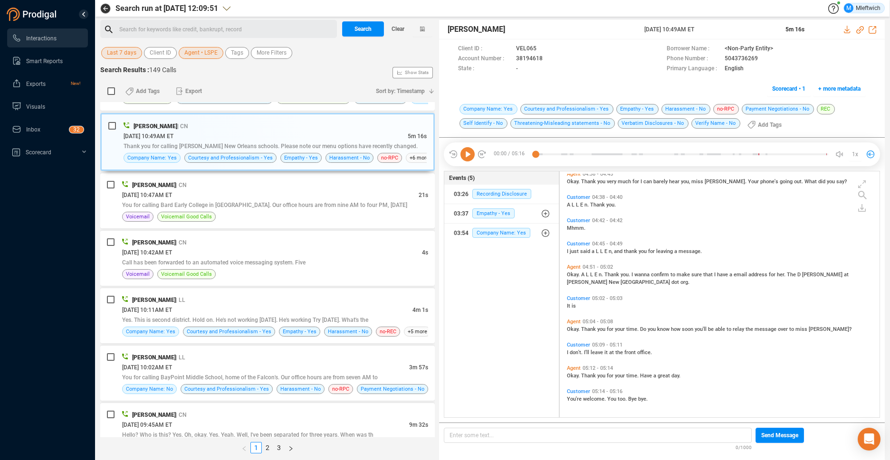
scroll to position [1092, 0]
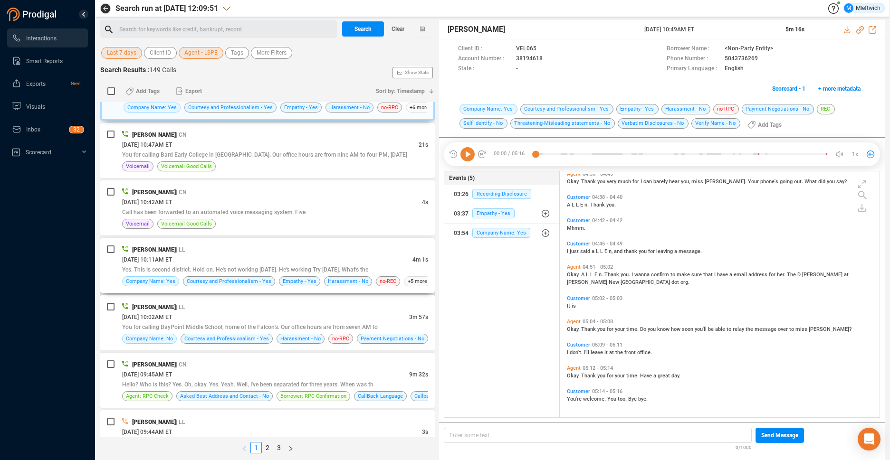
click at [363, 269] on span "Yes. This is second district. Hold on. He's not working [DATE]. He's working Tr…" at bounding box center [245, 270] width 246 height 7
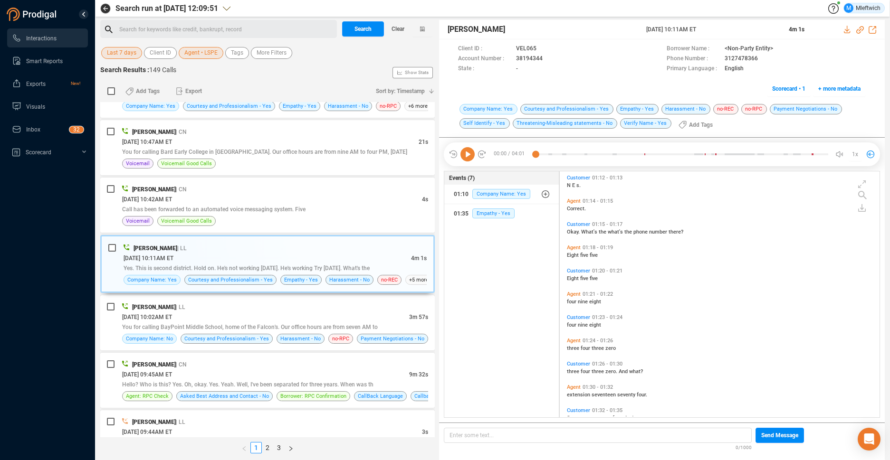
scroll to position [437, 0]
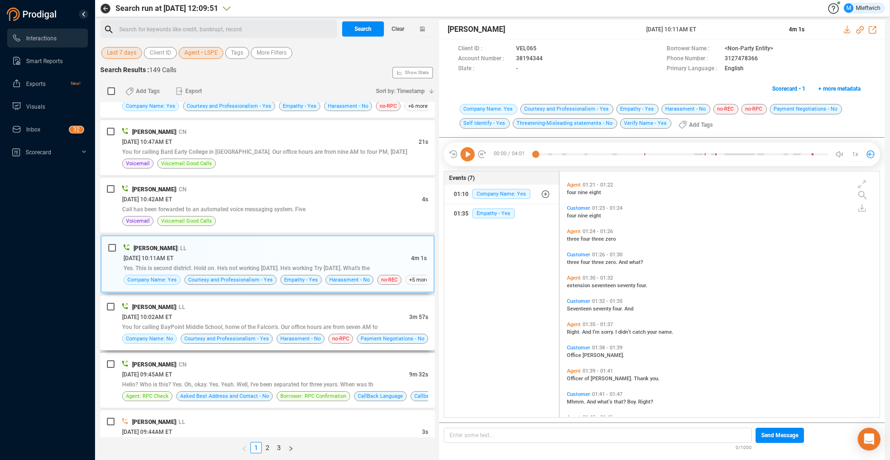
click at [359, 326] on span "You for calling BayPoint Middle School, home of the Falcon's. Our office hours …" at bounding box center [250, 327] width 256 height 7
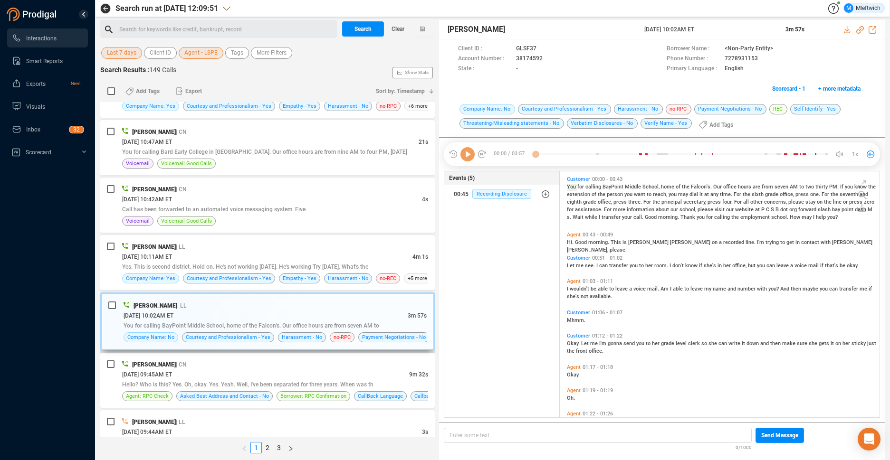
scroll to position [244, 315]
click at [397, 306] on div "[PERSON_NAME] | LL" at bounding box center [275, 306] width 303 height 10
click at [380, 363] on div "[PERSON_NAME] | CN" at bounding box center [275, 365] width 306 height 10
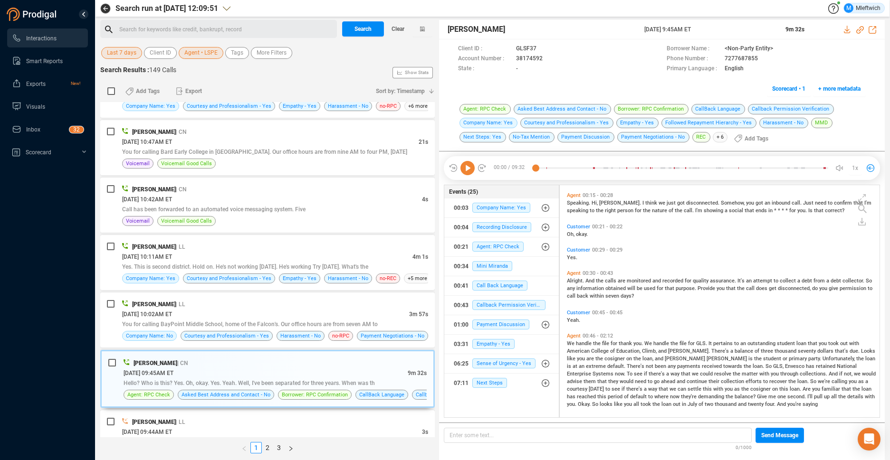
scroll to position [240, 0]
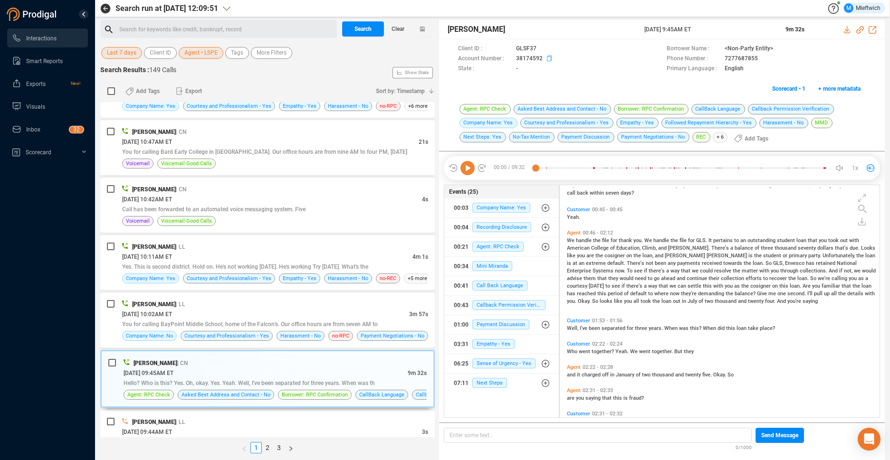
click at [548, 58] on icon at bounding box center [551, 60] width 8 height 8
click at [550, 57] on icon at bounding box center [551, 60] width 8 height 8
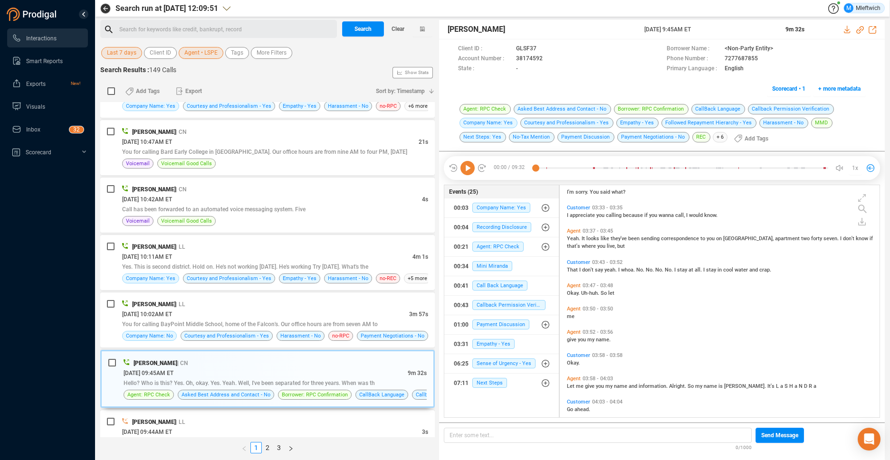
scroll to position [893, 0]
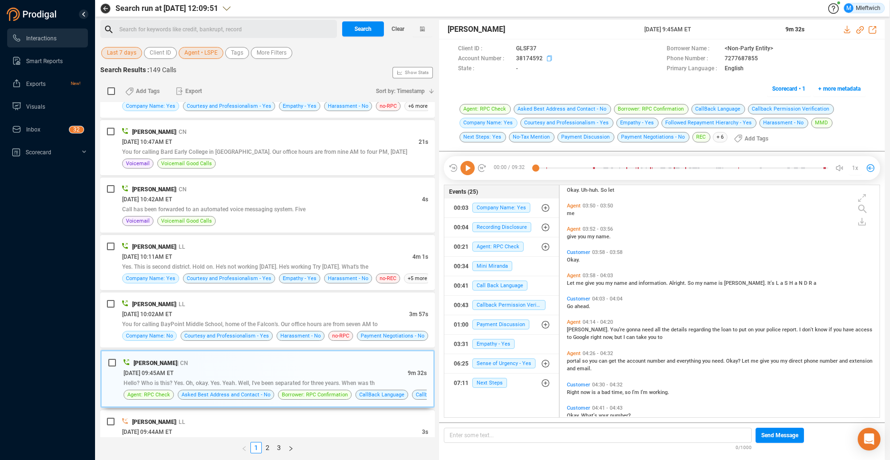
click at [548, 57] on icon at bounding box center [551, 60] width 8 height 8
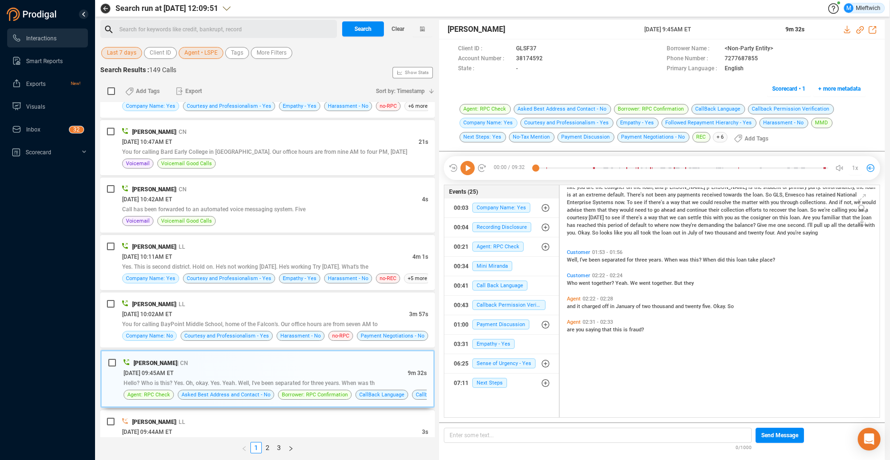
scroll to position [206, 0]
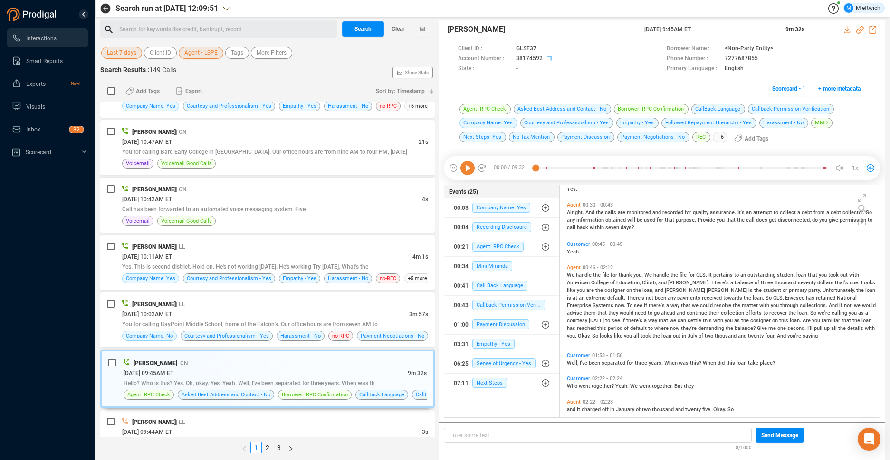
click at [548, 58] on icon at bounding box center [551, 60] width 8 height 8
click at [334, 314] on div "[DATE] 10:02AM ET" at bounding box center [265, 314] width 287 height 10
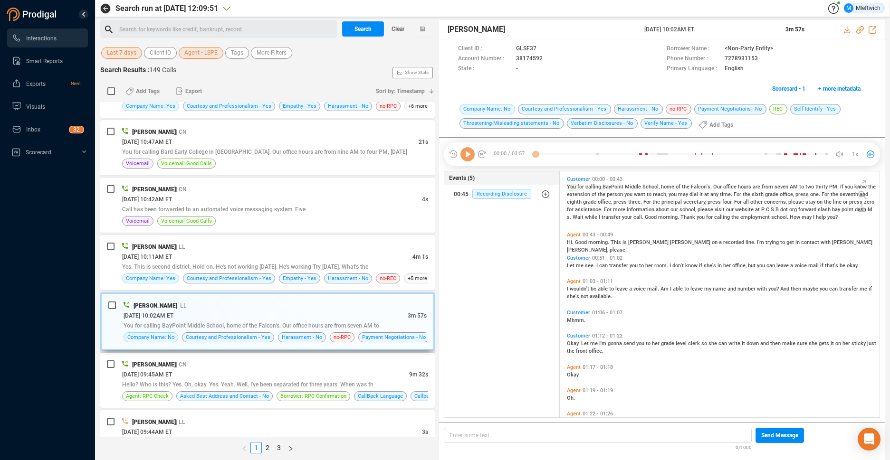
scroll to position [244, 315]
click at [366, 246] on div "[PERSON_NAME] | LL" at bounding box center [275, 247] width 306 height 10
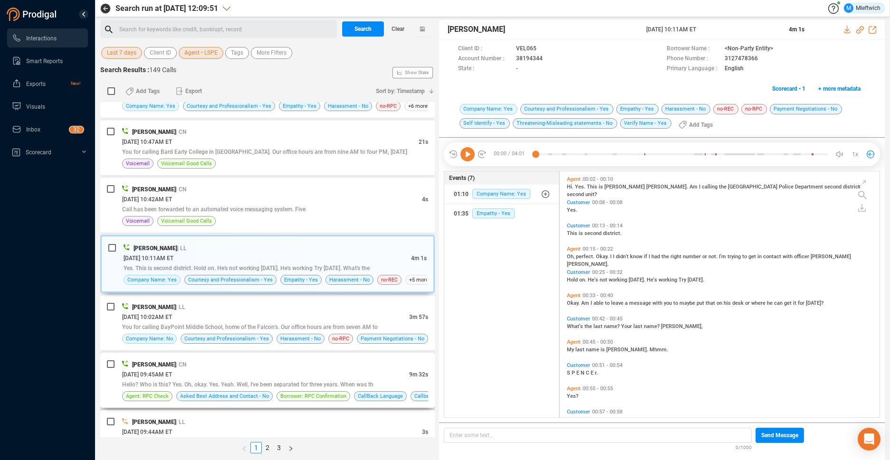
click at [349, 373] on div "[DATE] 09:45AM ET" at bounding box center [265, 375] width 287 height 10
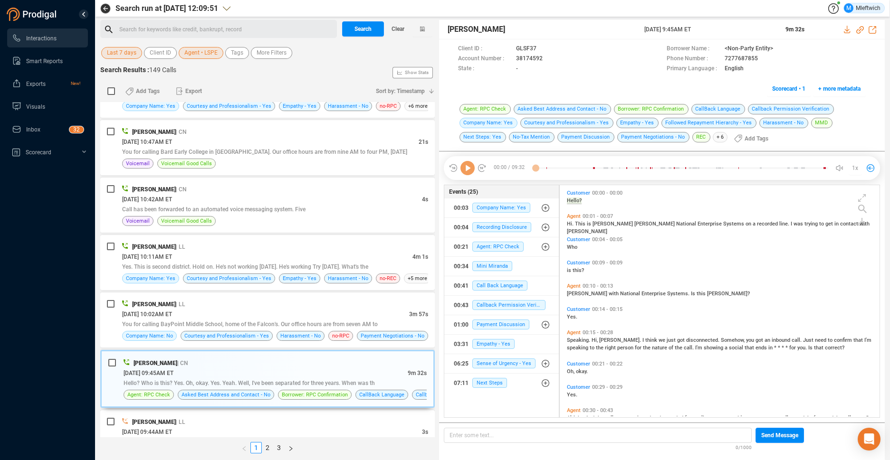
scroll to position [0, 0]
click at [224, 374] on div "[DATE] 09:45AM ET" at bounding box center [266, 373] width 284 height 10
click at [400, 301] on div "[PERSON_NAME] | LL" at bounding box center [275, 304] width 306 height 10
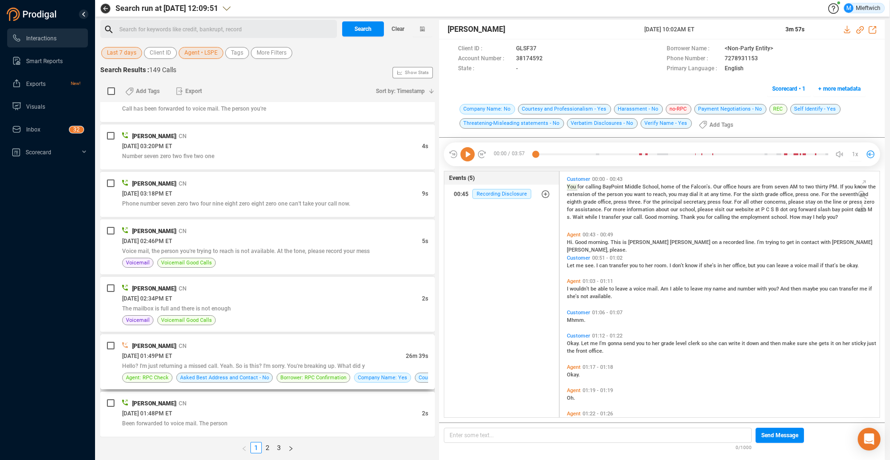
scroll to position [1696, 0]
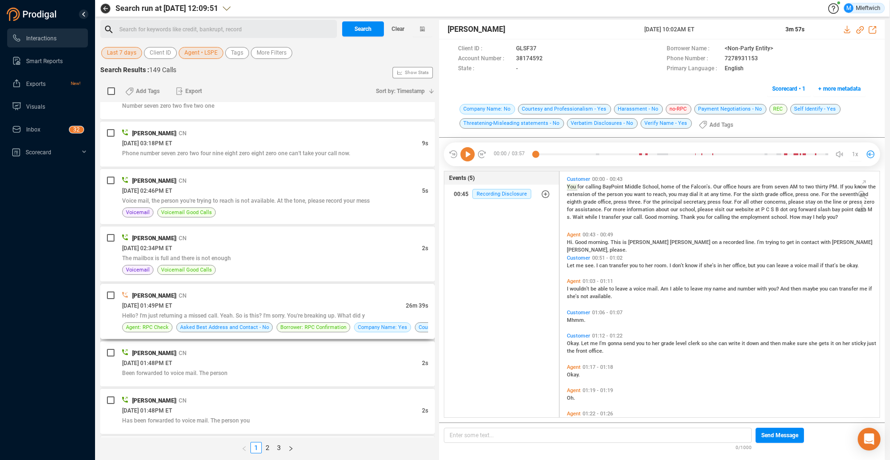
click at [393, 301] on div "[DATE] 01:49PM ET" at bounding box center [264, 306] width 284 height 10
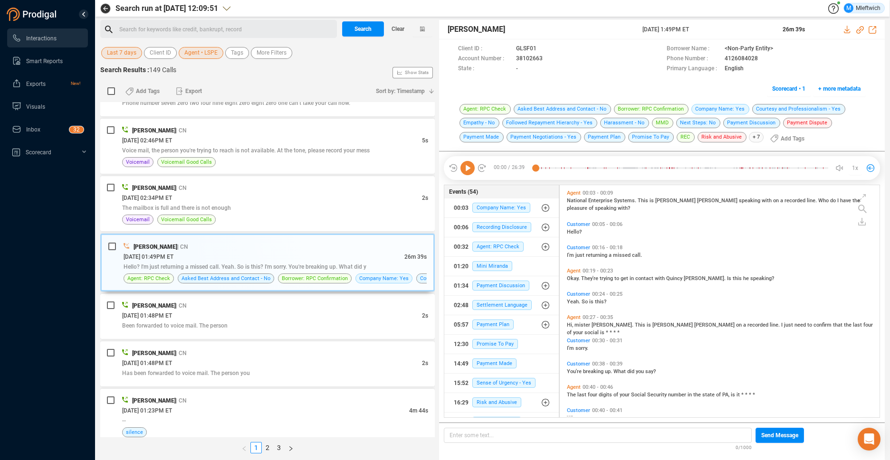
scroll to position [1794, 0]
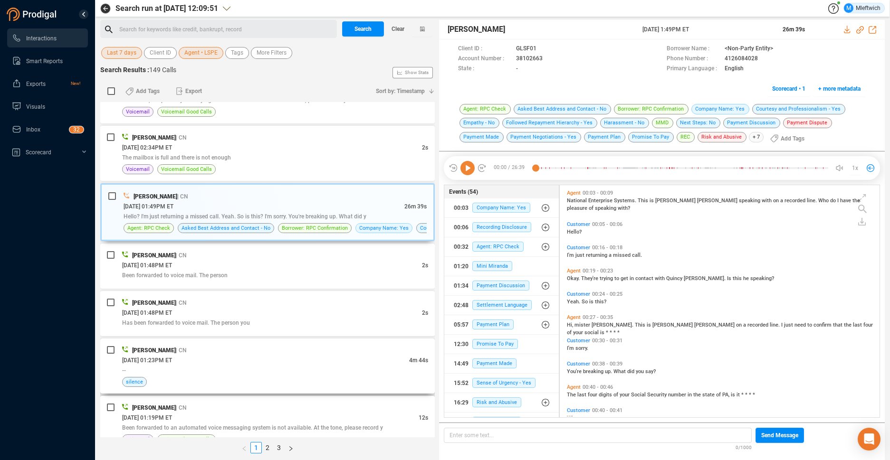
click at [411, 352] on div "[PERSON_NAME] | CN" at bounding box center [275, 350] width 306 height 10
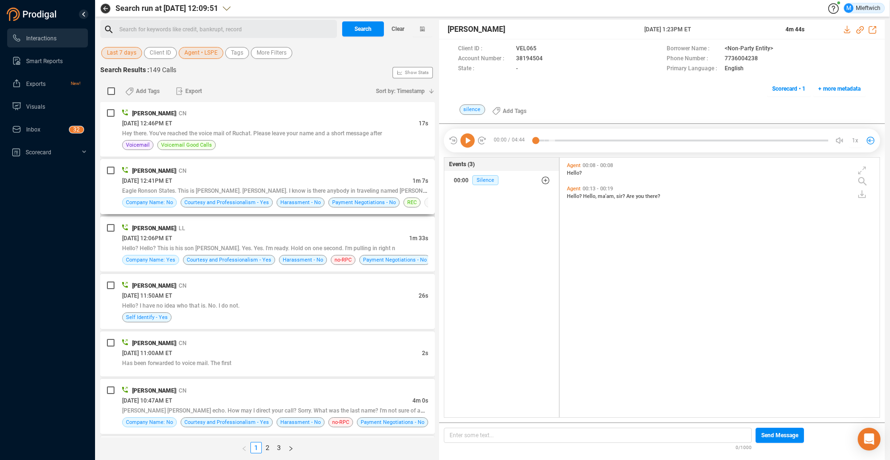
scroll to position [2196, 0]
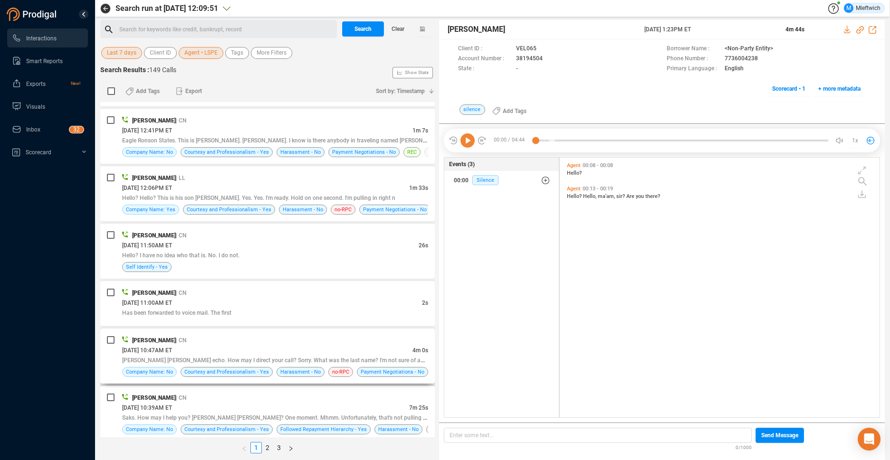
click at [404, 341] on div "[PERSON_NAME] | CN" at bounding box center [275, 340] width 306 height 10
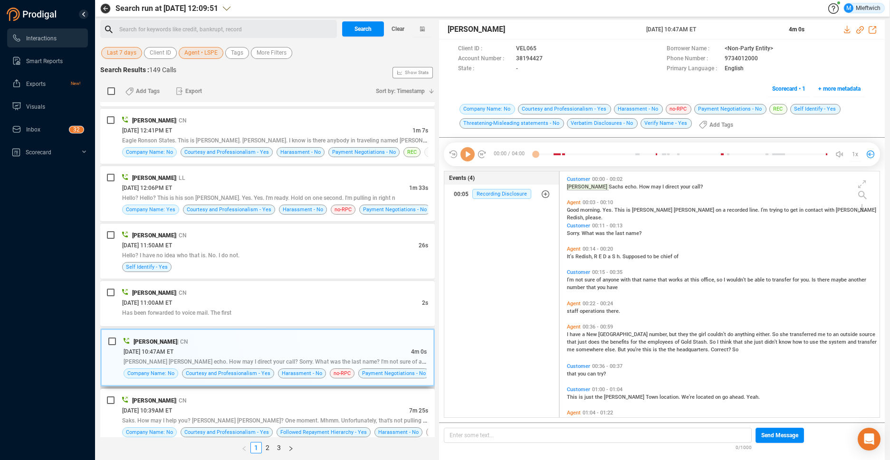
scroll to position [244, 315]
drag, startPoint x: 381, startPoint y: 411, endPoint x: 373, endPoint y: 404, distance: 9.7
click at [381, 411] on div "[DATE] 10:39AM ET" at bounding box center [265, 411] width 287 height 10
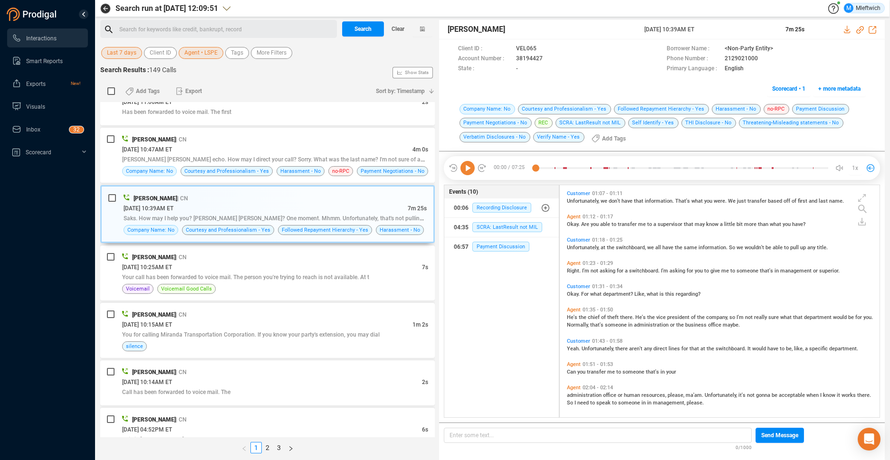
scroll to position [2422, 0]
